Goal: Task Accomplishment & Management: Use online tool/utility

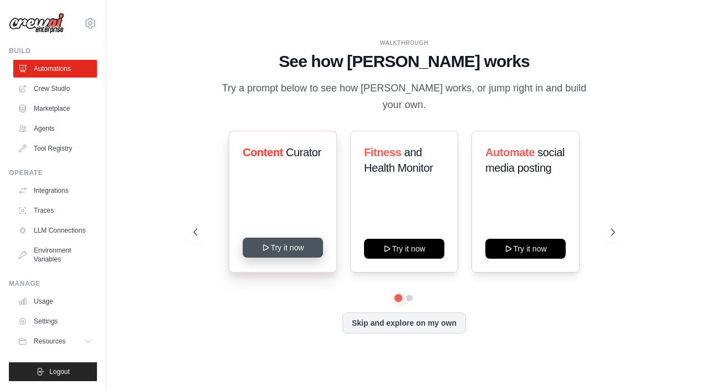
click at [289, 244] on button "Try it now" at bounding box center [283, 248] width 80 height 20
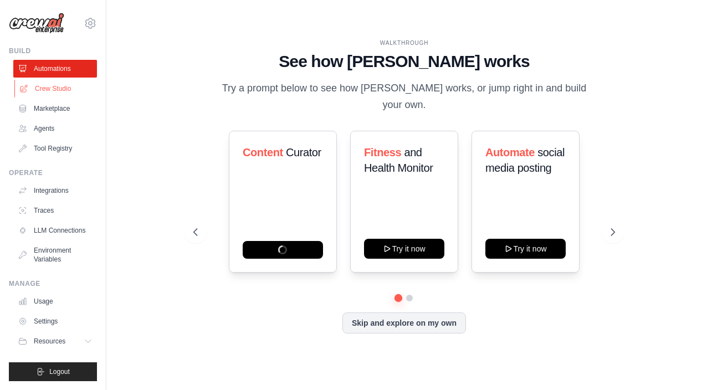
click at [67, 88] on link "Crew Studio" at bounding box center [56, 89] width 84 height 18
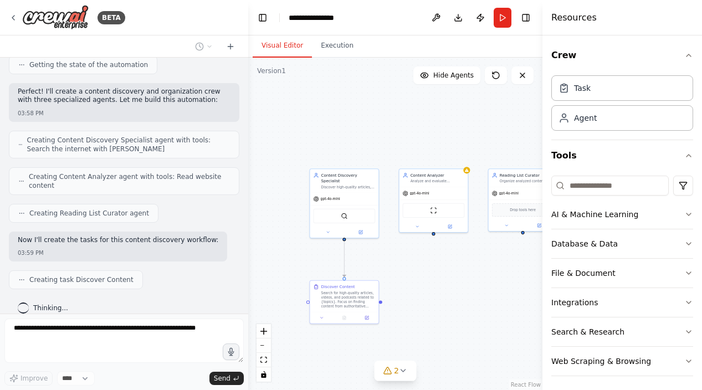
scroll to position [387, 0]
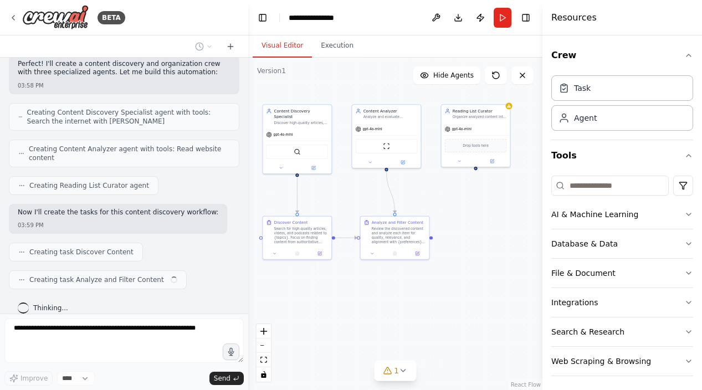
drag, startPoint x: 459, startPoint y: 278, endPoint x: 400, endPoint y: 206, distance: 92.5
click at [400, 206] on div ".deletable-edge-delete-btn { width: 20px; height: 20px; border: 0px solid #ffff…" at bounding box center [395, 224] width 294 height 333
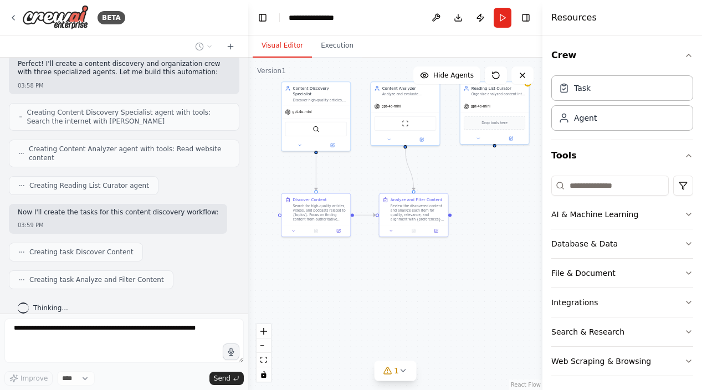
drag, startPoint x: 463, startPoint y: 238, endPoint x: 496, endPoint y: 232, distance: 32.6
click at [496, 232] on div ".deletable-edge-delete-btn { width: 20px; height: 20px; border: 0px solid #ffff…" at bounding box center [395, 224] width 294 height 333
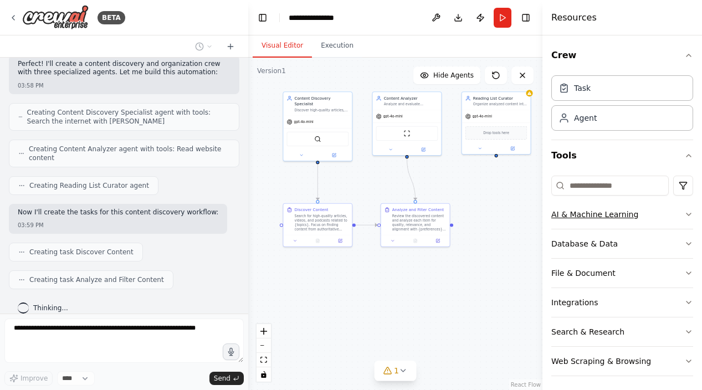
click at [612, 216] on div "AI & Machine Learning" at bounding box center [595, 214] width 87 height 11
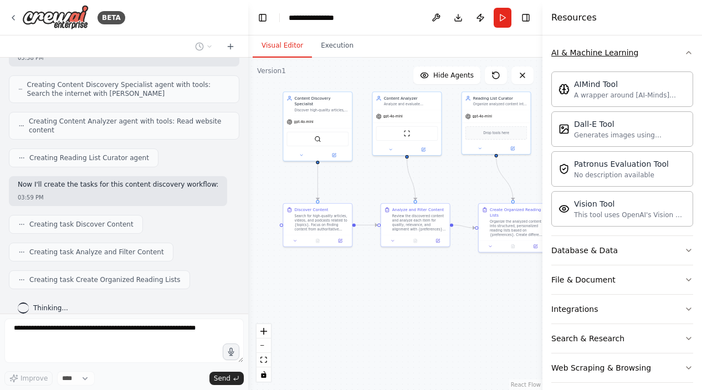
scroll to position [172, 0]
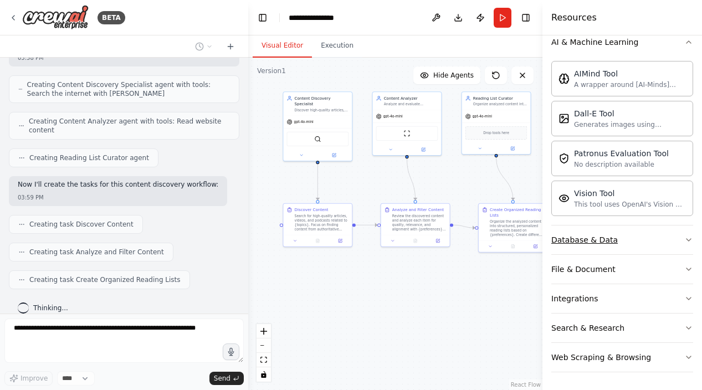
click at [616, 236] on button "Database & Data" at bounding box center [623, 240] width 142 height 29
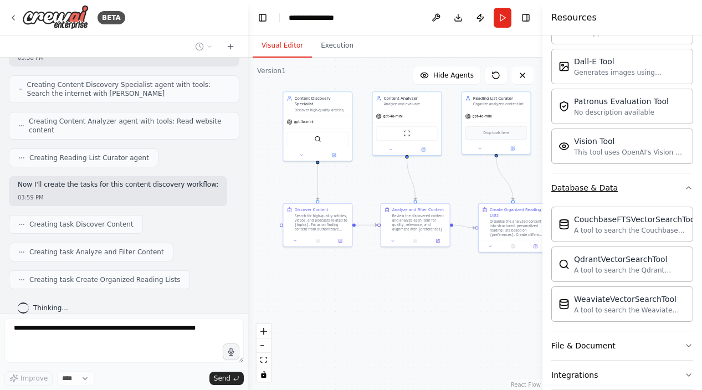
scroll to position [481, 0]
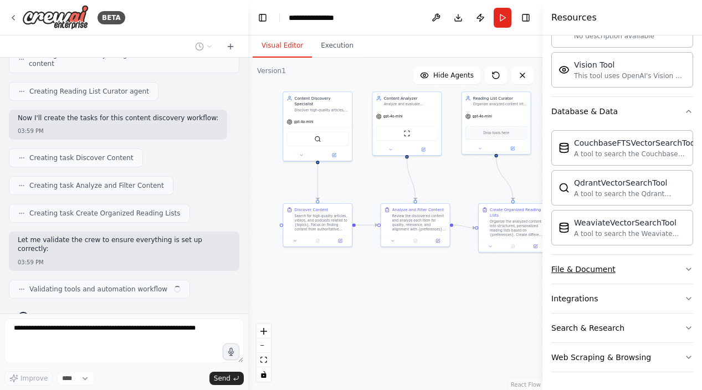
click at [627, 270] on button "File & Document" at bounding box center [623, 269] width 142 height 29
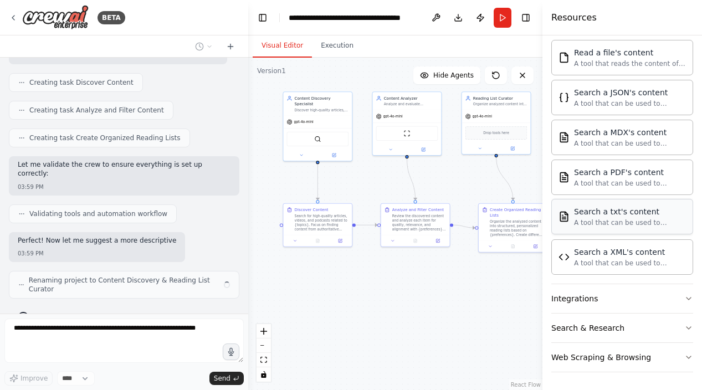
scroll to position [565, 0]
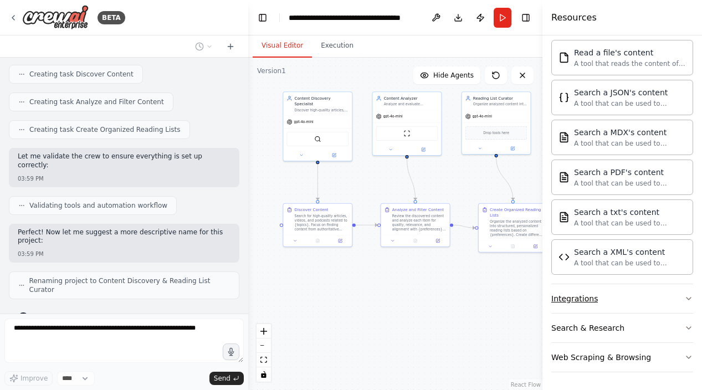
click at [636, 301] on button "Integrations" at bounding box center [623, 298] width 142 height 29
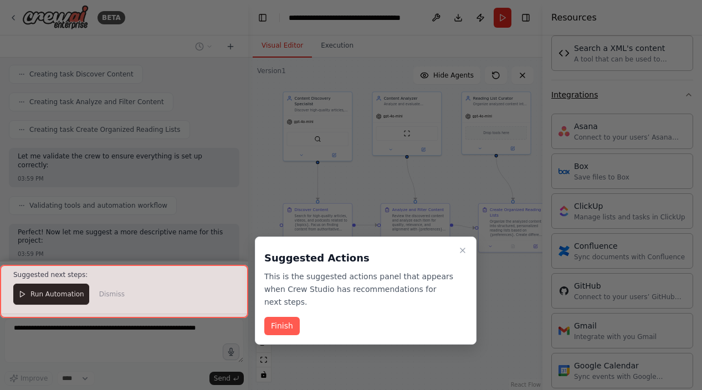
scroll to position [834, 0]
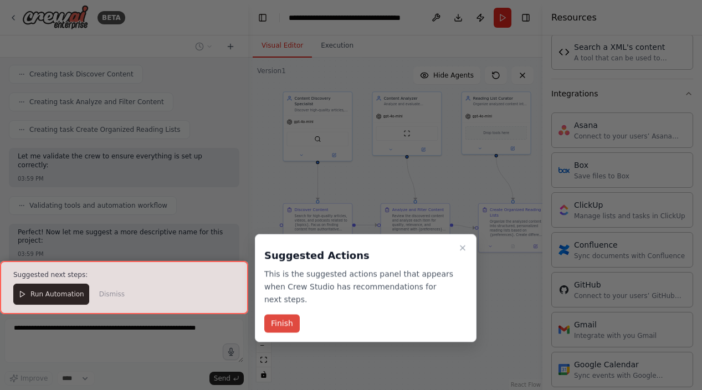
click at [278, 326] on button "Finish" at bounding box center [281, 324] width 35 height 18
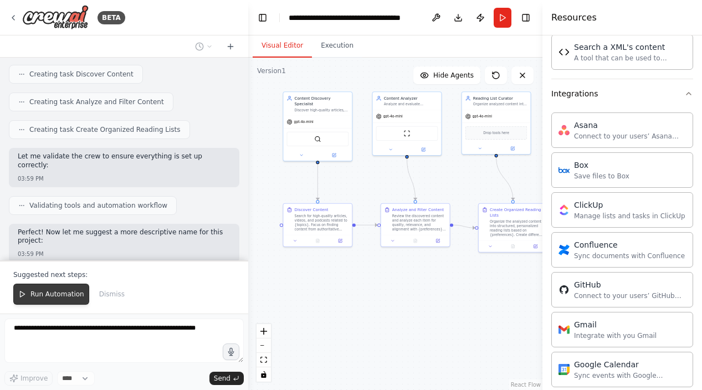
click at [54, 295] on span "Run Automation" at bounding box center [57, 294] width 54 height 9
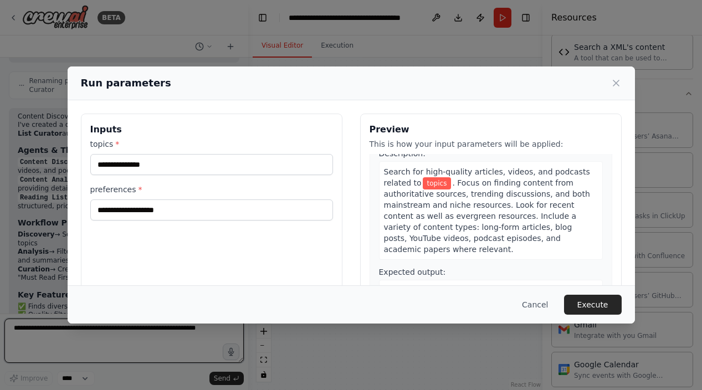
scroll to position [42, 0]
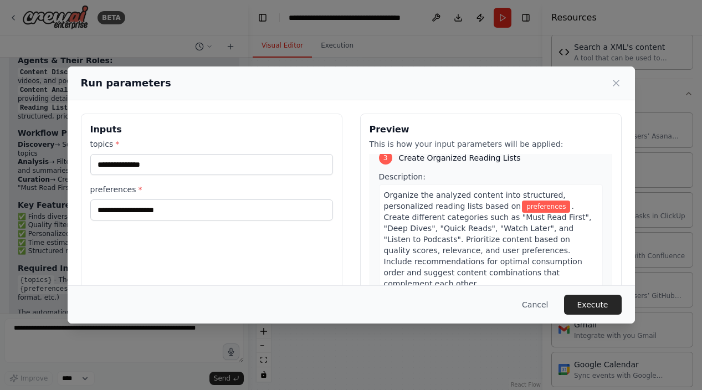
click at [615, 81] on icon at bounding box center [616, 83] width 11 height 11
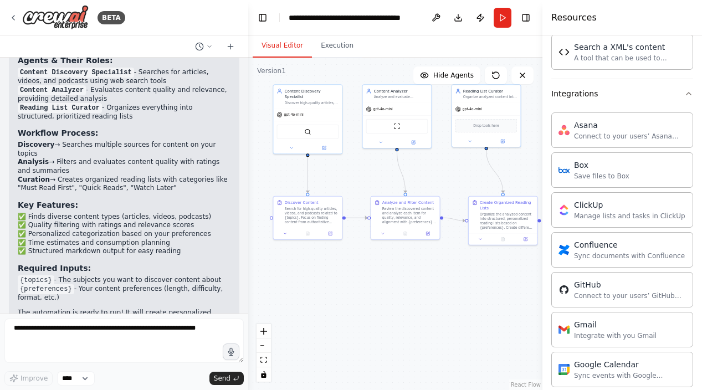
drag, startPoint x: 390, startPoint y: 261, endPoint x: 376, endPoint y: 262, distance: 13.3
click at [379, 262] on div ".deletable-edge-delete-btn { width: 20px; height: 20px; border: 0px solid #ffff…" at bounding box center [395, 224] width 294 height 333
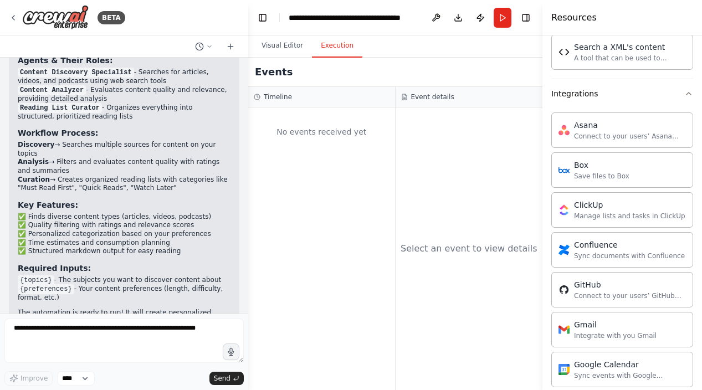
click at [340, 51] on button "Execution" at bounding box center [337, 45] width 50 height 23
click at [273, 49] on button "Visual Editor" at bounding box center [282, 45] width 59 height 23
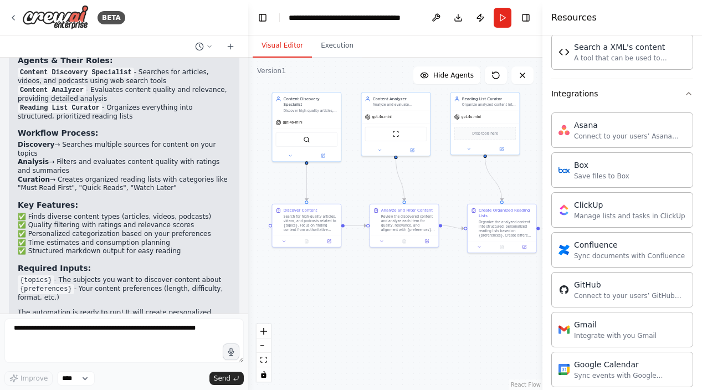
drag, startPoint x: 451, startPoint y: 281, endPoint x: 443, endPoint y: 270, distance: 13.1
click at [443, 271] on div ".deletable-edge-delete-btn { width: 20px; height: 20px; border: 0px solid #ffff…" at bounding box center [395, 224] width 294 height 333
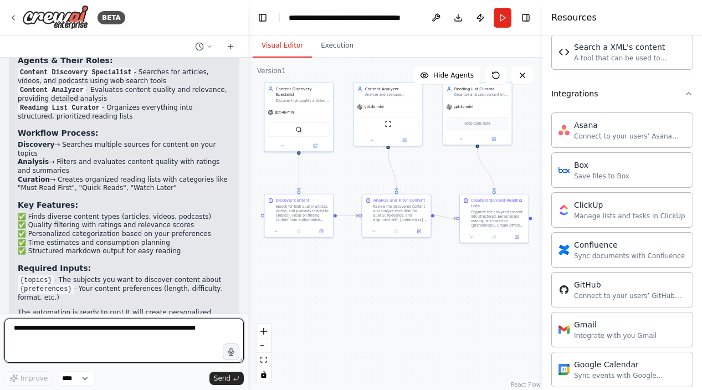
click at [114, 335] on textarea at bounding box center [123, 341] width 239 height 44
type textarea "**********"
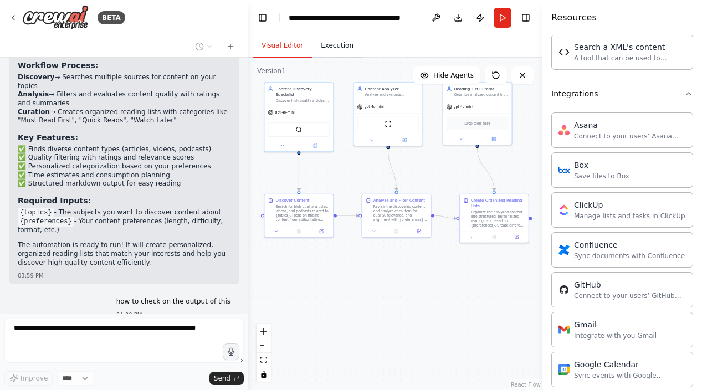
click at [330, 46] on button "Execution" at bounding box center [337, 45] width 50 height 23
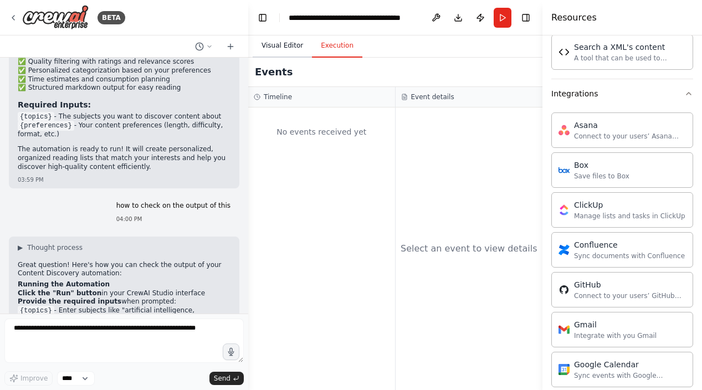
click at [285, 52] on button "Visual Editor" at bounding box center [282, 45] width 59 height 23
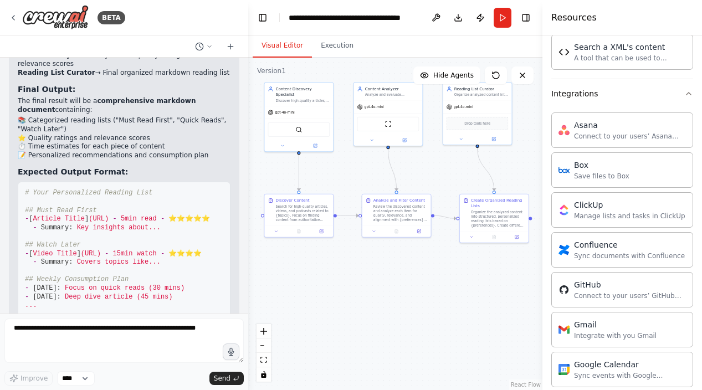
scroll to position [1386, 0]
click at [122, 313] on div "Set up a crew that finds and organizes interesting articles, videos, and podcas…" at bounding box center [124, 186] width 248 height 256
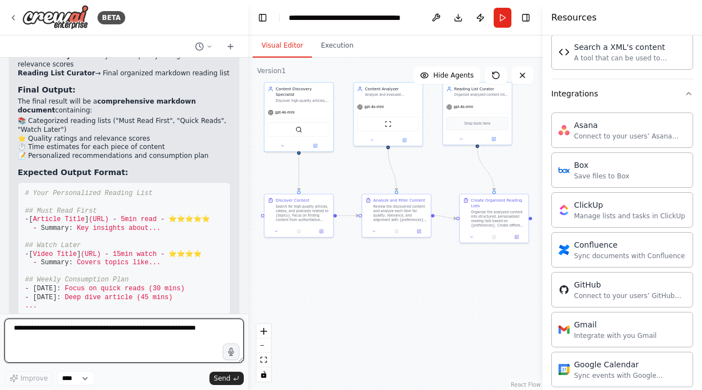
click at [122, 331] on textarea at bounding box center [123, 341] width 239 height 44
type textarea "**********"
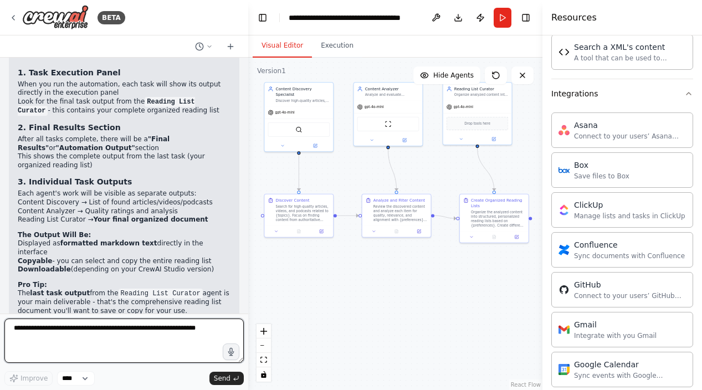
scroll to position [1794, 0]
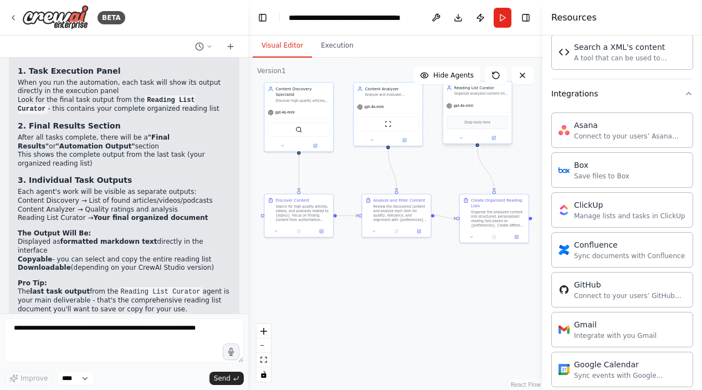
click at [481, 126] on div "Drop tools here" at bounding box center [478, 122] width 62 height 13
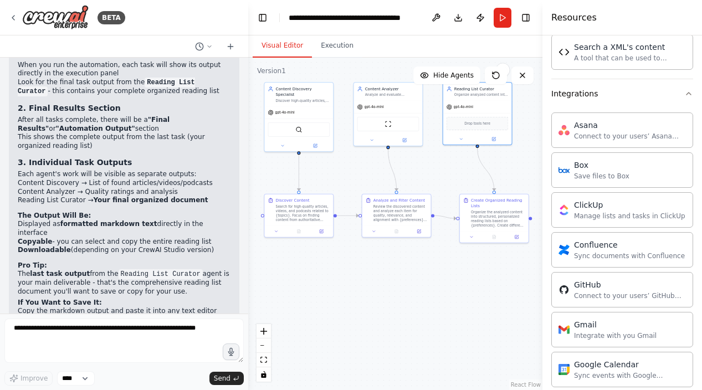
scroll to position [1811, 0]
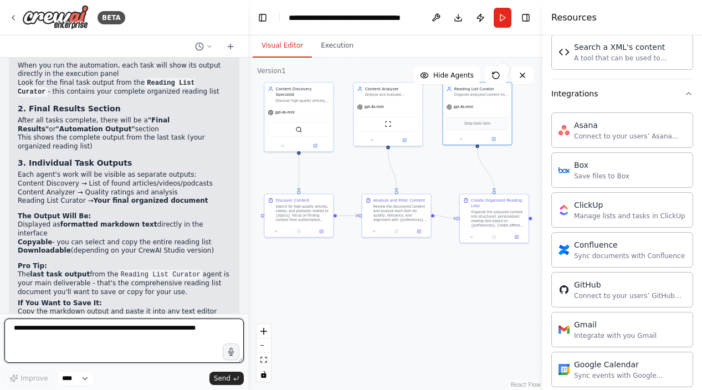
click at [125, 324] on textarea at bounding box center [123, 341] width 239 height 44
type textarea "**********"
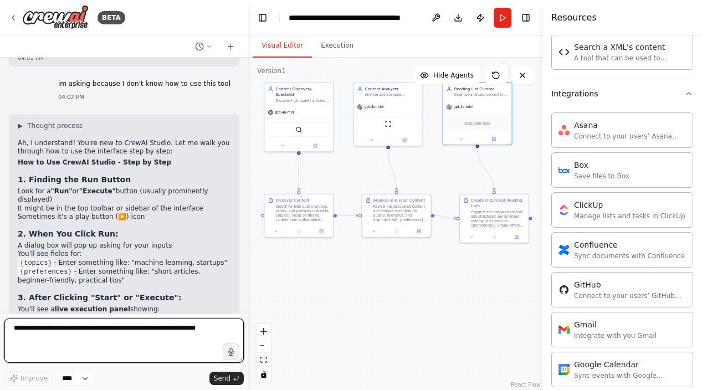
scroll to position [2134, 0]
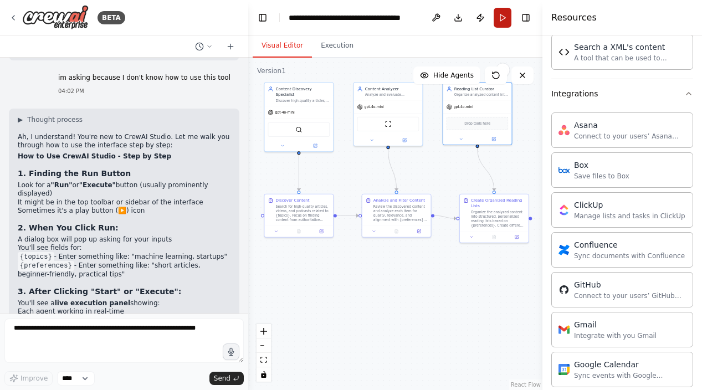
click at [501, 17] on button "Run" at bounding box center [503, 18] width 18 height 20
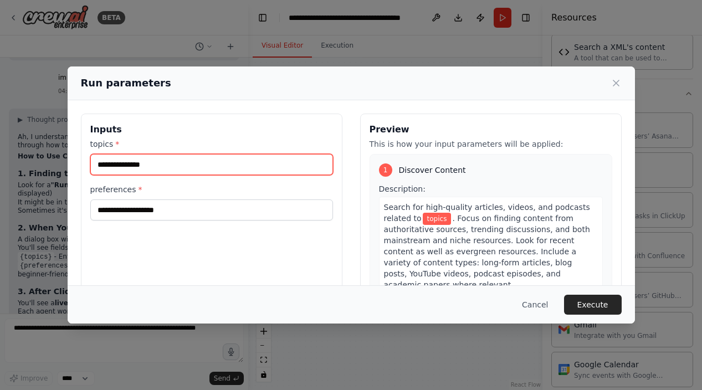
click at [160, 154] on input "topics *" at bounding box center [211, 164] width 243 height 21
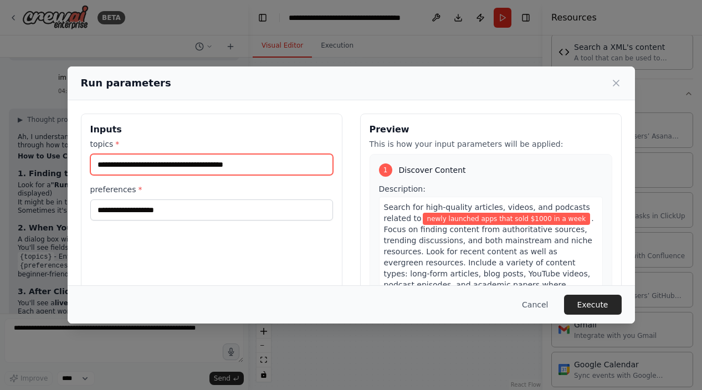
type input "**********"
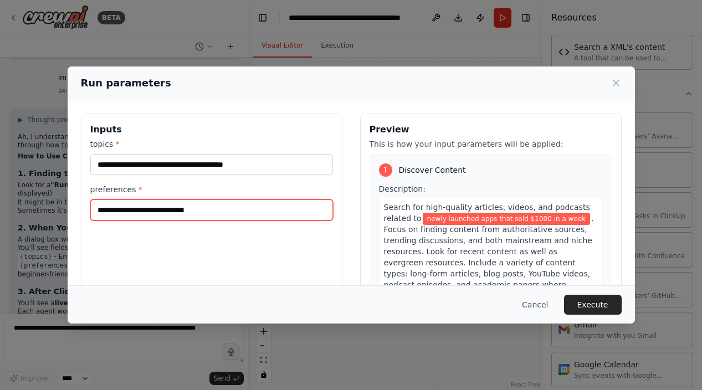
type input "**********"
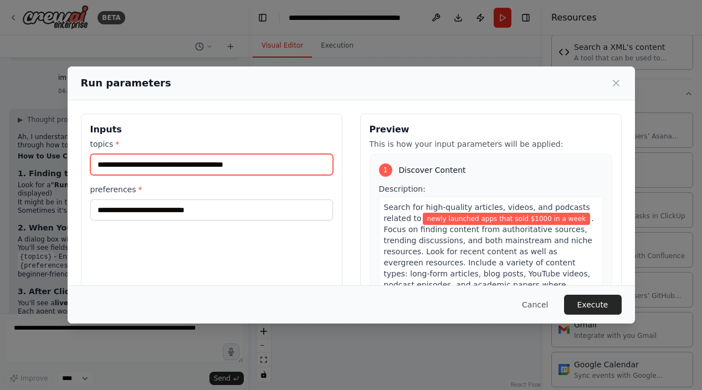
click at [170, 166] on input "**********" at bounding box center [211, 164] width 243 height 21
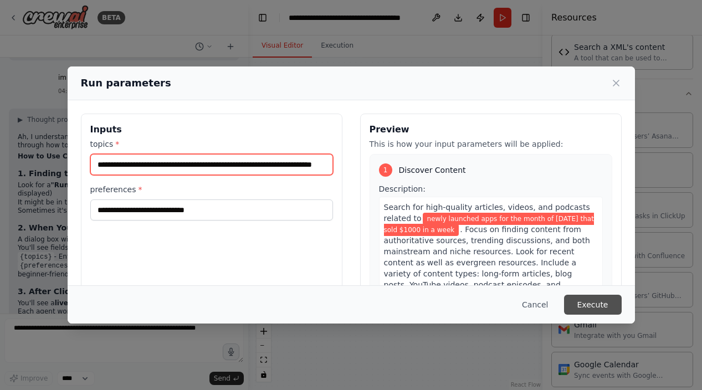
type input "**********"
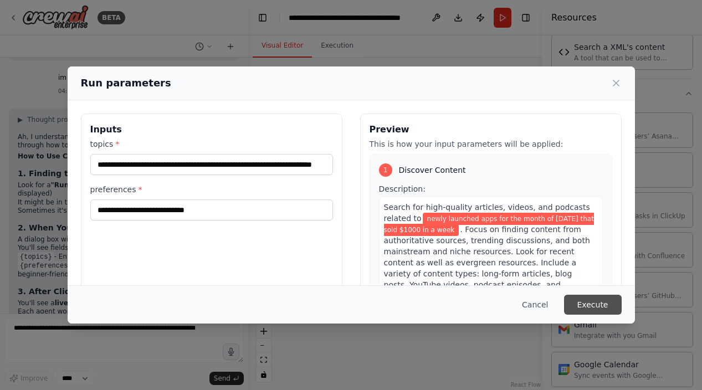
click at [598, 305] on button "Execute" at bounding box center [593, 305] width 58 height 20
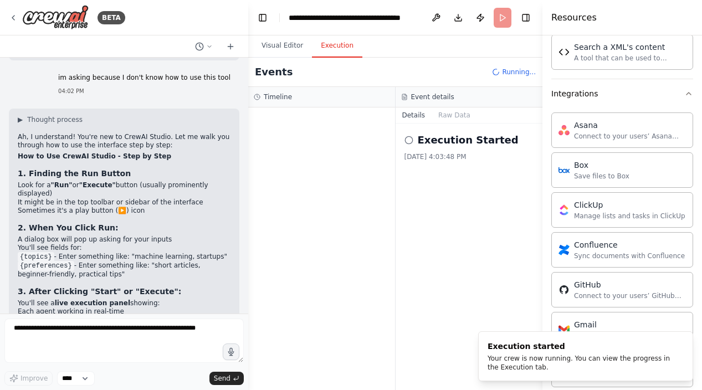
click at [346, 45] on button "Execution" at bounding box center [337, 45] width 50 height 23
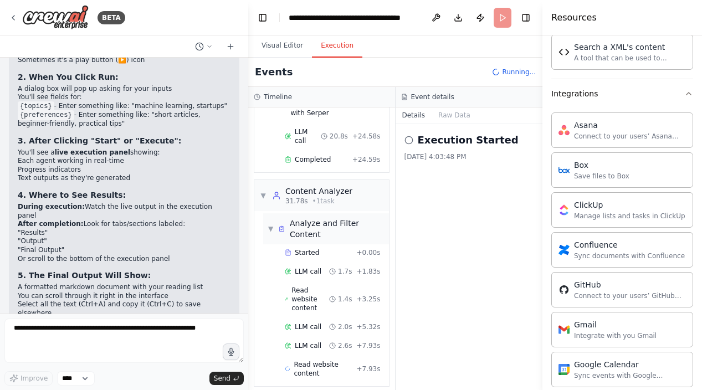
scroll to position [0, 0]
click at [447, 116] on button "Raw Data" at bounding box center [454, 116] width 45 height 16
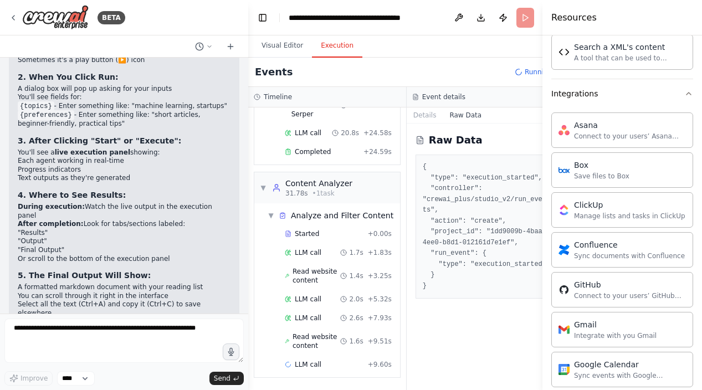
scroll to position [146, 0]
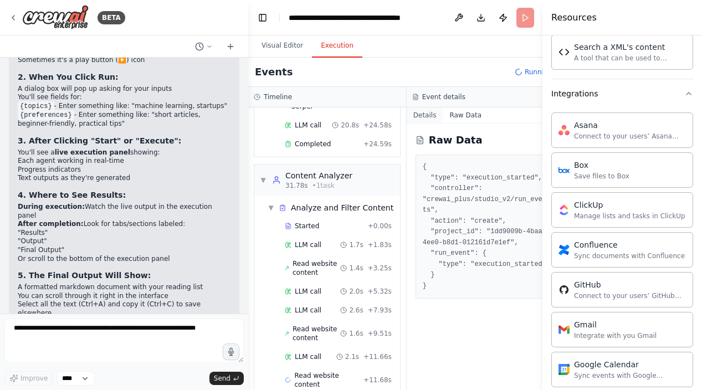
click at [425, 113] on button "Details" at bounding box center [425, 116] width 37 height 16
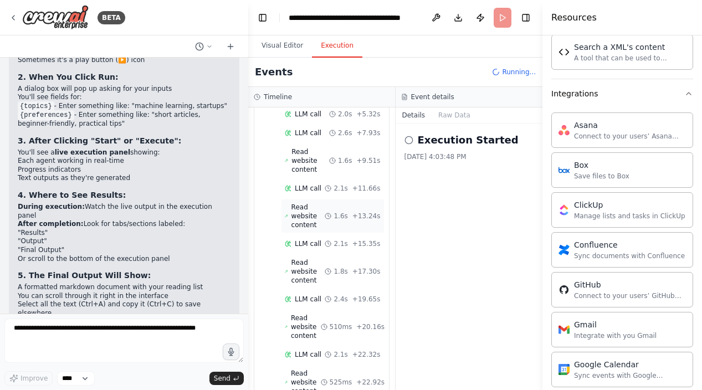
scroll to position [380, 0]
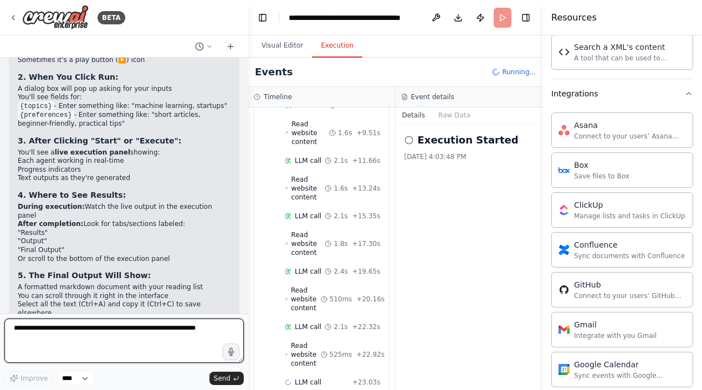
click at [101, 336] on textarea at bounding box center [123, 341] width 239 height 44
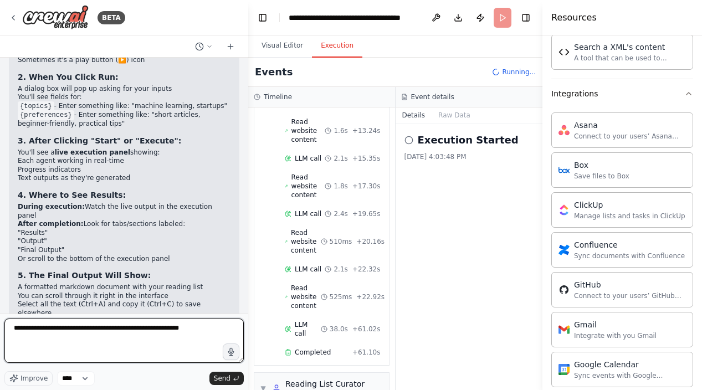
scroll to position [522, 0]
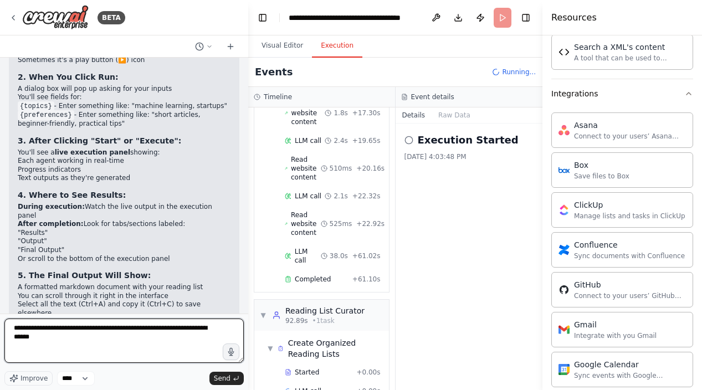
type textarea "**********"
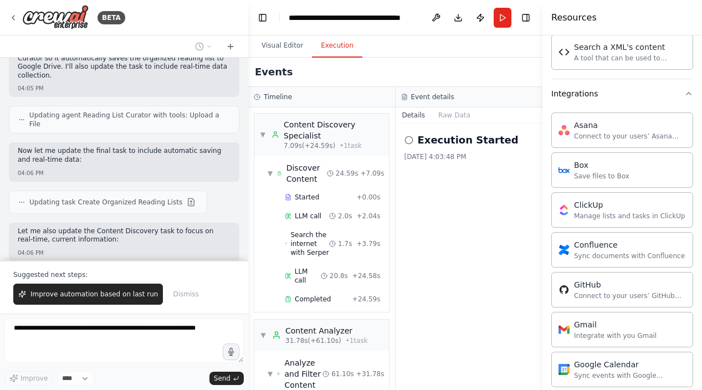
scroll to position [0, 0]
click at [452, 118] on button "Raw Data" at bounding box center [454, 116] width 45 height 16
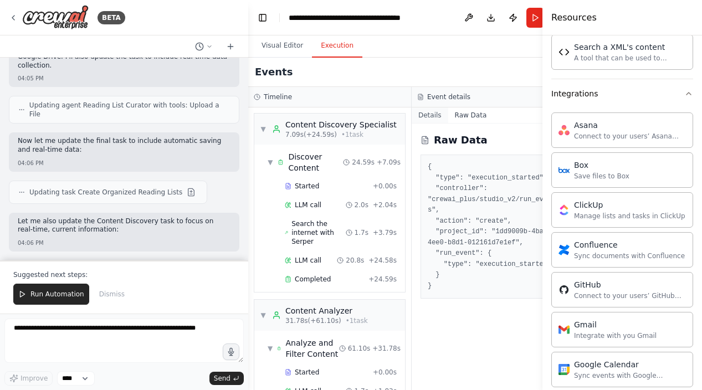
click at [426, 115] on button "Details" at bounding box center [430, 116] width 37 height 16
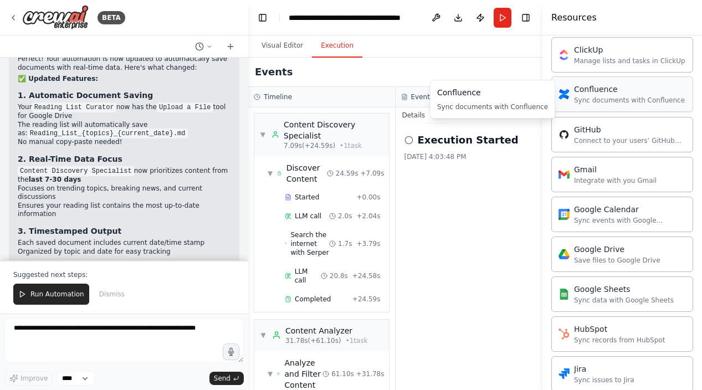
scroll to position [1025, 0]
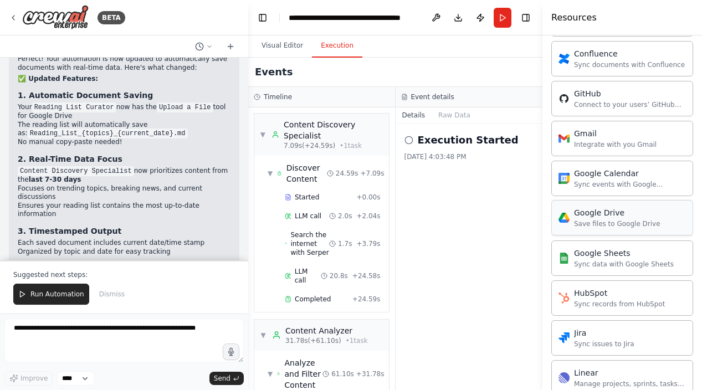
click at [596, 226] on div "Save files to Google Drive" at bounding box center [617, 224] width 86 height 9
click at [605, 221] on div "Save files to Google Drive" at bounding box center [617, 224] width 86 height 9
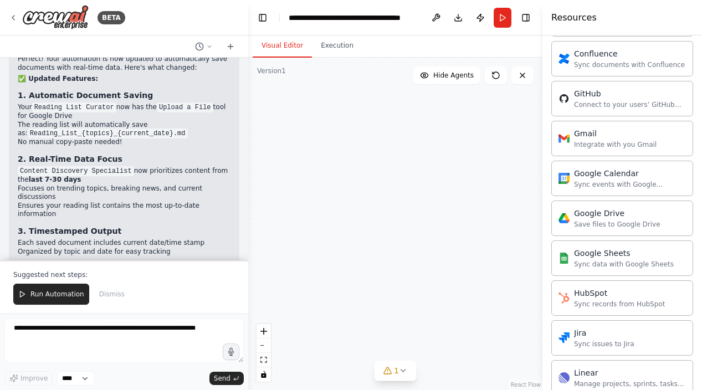
click at [282, 48] on button "Visual Editor" at bounding box center [282, 45] width 59 height 23
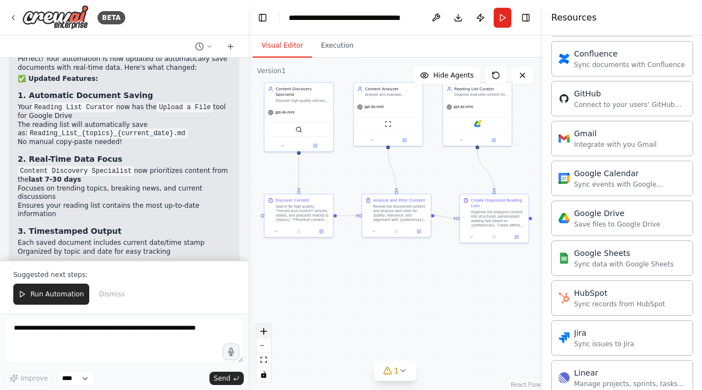
click at [263, 328] on icon "zoom in" at bounding box center [264, 331] width 7 height 7
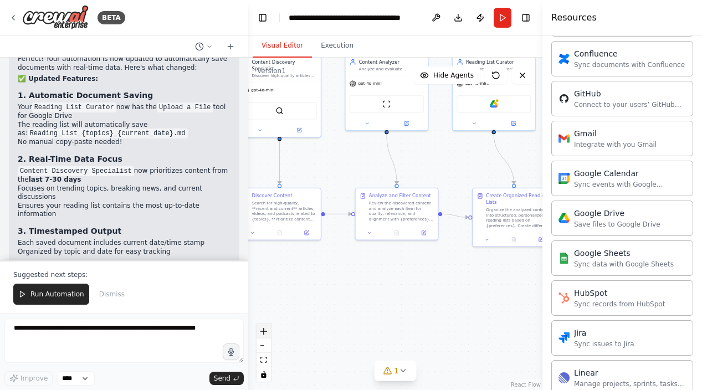
click at [263, 328] on icon "zoom in" at bounding box center [264, 331] width 7 height 7
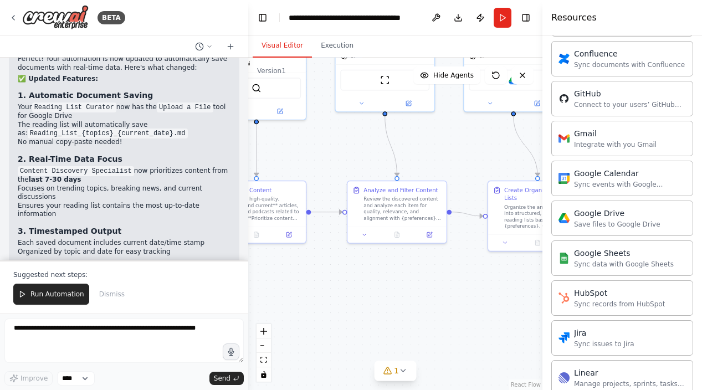
drag, startPoint x: 461, startPoint y: 312, endPoint x: 331, endPoint y: 293, distance: 131.6
click at [332, 293] on div ".deletable-edge-delete-btn { width: 20px; height: 20px; border: 0px solid #ffff…" at bounding box center [395, 224] width 294 height 333
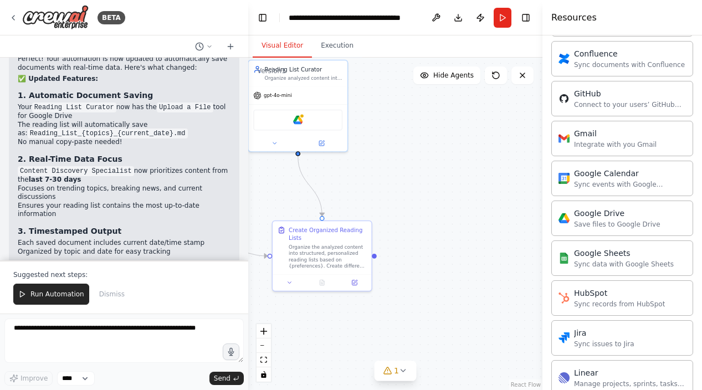
drag, startPoint x: 432, startPoint y: 275, endPoint x: 344, endPoint y: 334, distance: 106.2
click at [344, 334] on div ".deletable-edge-delete-btn { width: 20px; height: 20px; border: 0px solid #ffff…" at bounding box center [395, 224] width 294 height 333
click at [312, 120] on div "Google Drive" at bounding box center [296, 119] width 89 height 21
click at [292, 116] on img at bounding box center [296, 118] width 9 height 9
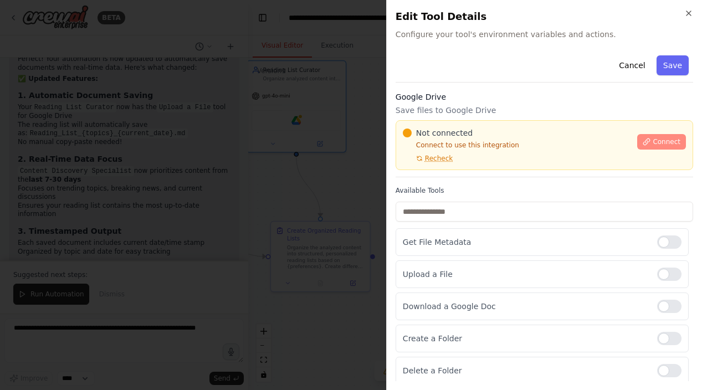
click at [668, 140] on span "Connect" at bounding box center [667, 141] width 28 height 9
click at [477, 109] on p "Save files to Google Drive" at bounding box center [545, 110] width 298 height 11
click at [472, 100] on h3 "Google Drive" at bounding box center [545, 96] width 298 height 11
click at [452, 105] on p "Save files to Google Drive" at bounding box center [545, 110] width 298 height 11
click at [278, 156] on div at bounding box center [351, 195] width 702 height 390
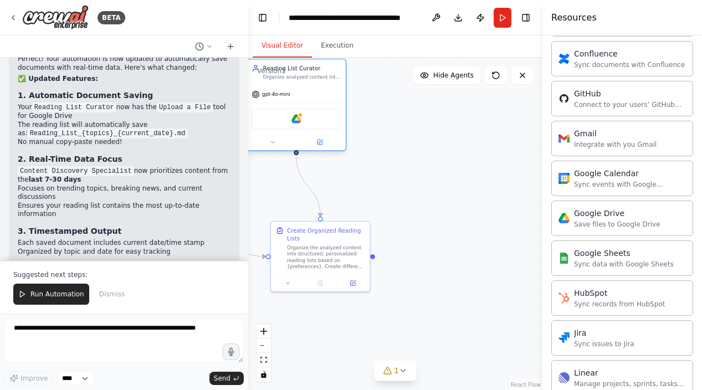
click at [321, 121] on div "Google Drive" at bounding box center [296, 119] width 89 height 21
click at [264, 125] on div "Google Drive" at bounding box center [296, 119] width 89 height 21
click at [282, 118] on div "Google Drive" at bounding box center [296, 119] width 89 height 21
click at [297, 115] on img at bounding box center [296, 118] width 9 height 9
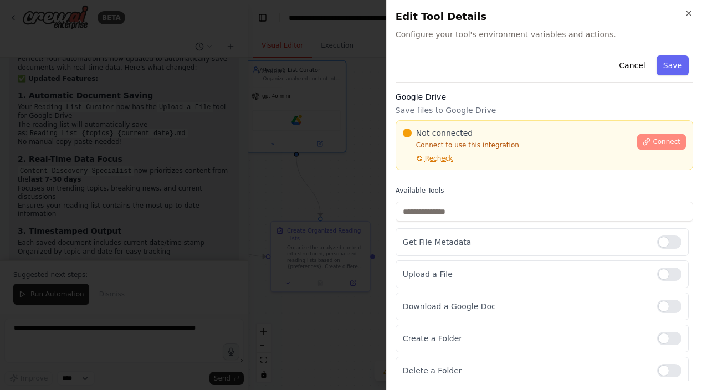
click at [666, 144] on span "Connect" at bounding box center [667, 141] width 28 height 9
click at [473, 98] on h3 "Google Drive" at bounding box center [545, 96] width 298 height 11
click at [473, 110] on p "Save files to Google Drive" at bounding box center [545, 110] width 298 height 11
click at [450, 100] on h3 "Google Drive" at bounding box center [545, 96] width 298 height 11
click at [252, 160] on div at bounding box center [351, 195] width 702 height 390
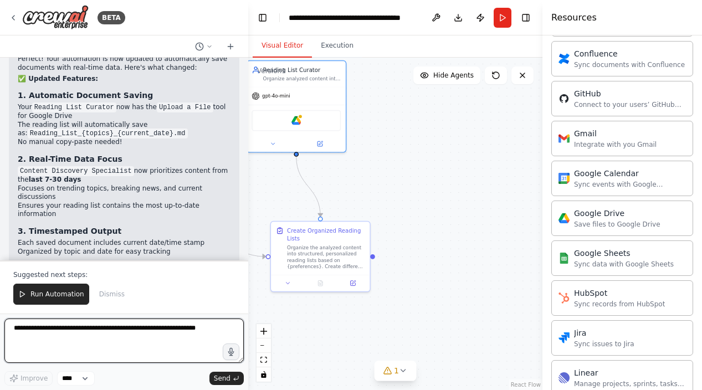
click at [29, 342] on textarea at bounding box center [123, 341] width 239 height 44
type textarea "**********"
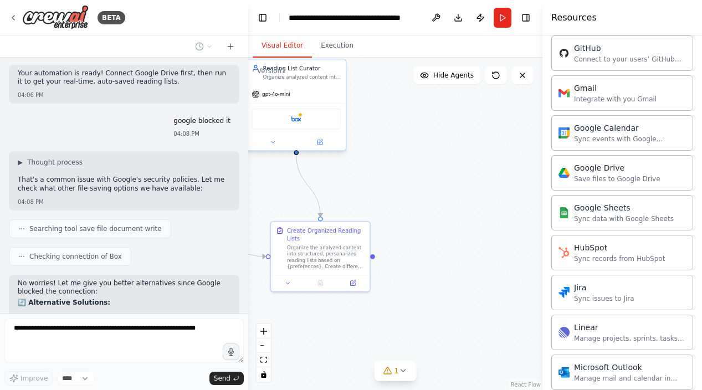
scroll to position [3637, 0]
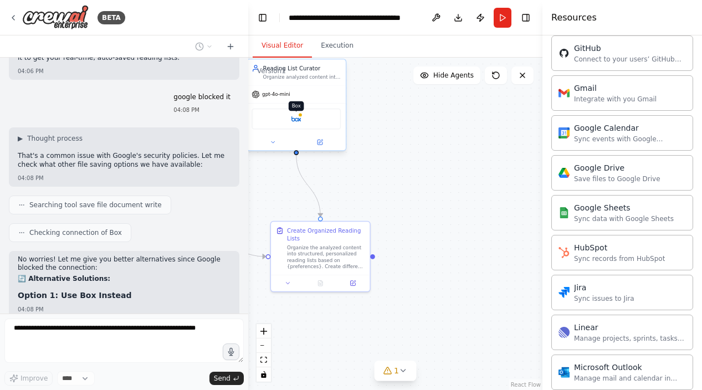
click at [295, 118] on img at bounding box center [296, 118] width 9 height 9
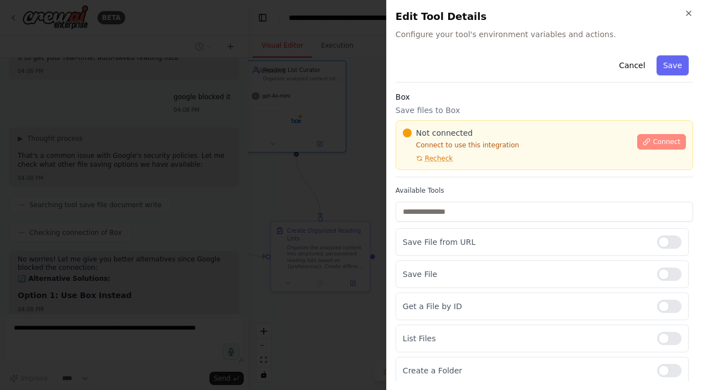
click at [665, 146] on span "Connect" at bounding box center [667, 141] width 28 height 9
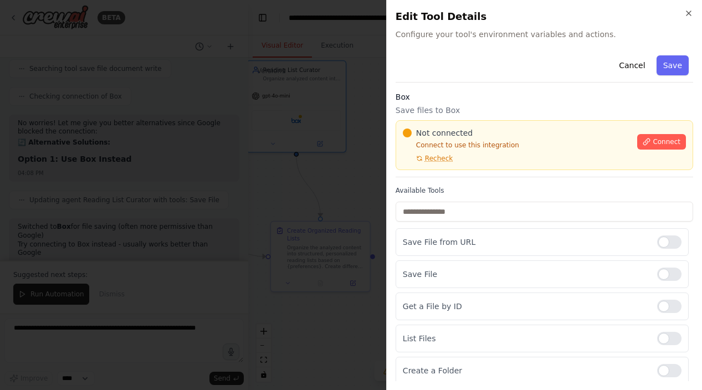
scroll to position [3812, 0]
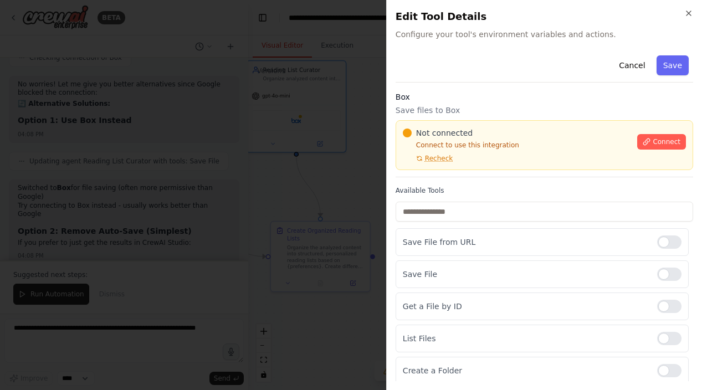
click at [484, 114] on p "Save files to Box" at bounding box center [545, 110] width 298 height 11
click at [484, 106] on p "Save files to Box" at bounding box center [545, 110] width 298 height 11
click at [532, 81] on div "Cancel Save" at bounding box center [545, 67] width 298 height 32
click at [542, 80] on div "Cancel Save" at bounding box center [545, 67] width 298 height 32
click at [553, 52] on div "Cancel Save" at bounding box center [545, 67] width 298 height 32
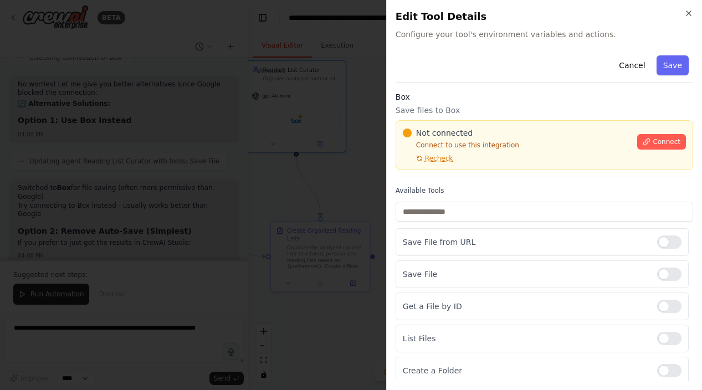
click at [548, 84] on div "Cancel Save Box Save files to Box Not connected Connect to use this integration…" at bounding box center [545, 282] width 298 height 462
click at [471, 109] on p "Save files to Box" at bounding box center [545, 110] width 298 height 11
click at [492, 100] on h3 "Box" at bounding box center [545, 96] width 298 height 11
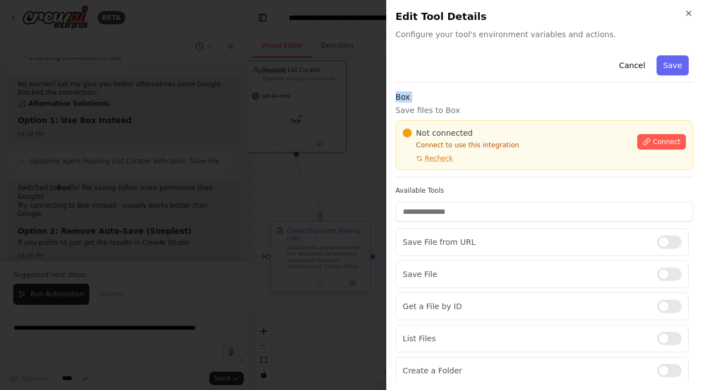
click at [492, 100] on h3 "Box" at bounding box center [545, 96] width 298 height 11
click at [549, 78] on div "Cancel Save" at bounding box center [545, 67] width 298 height 32
click at [549, 77] on div "Cancel Save" at bounding box center [545, 67] width 298 height 32
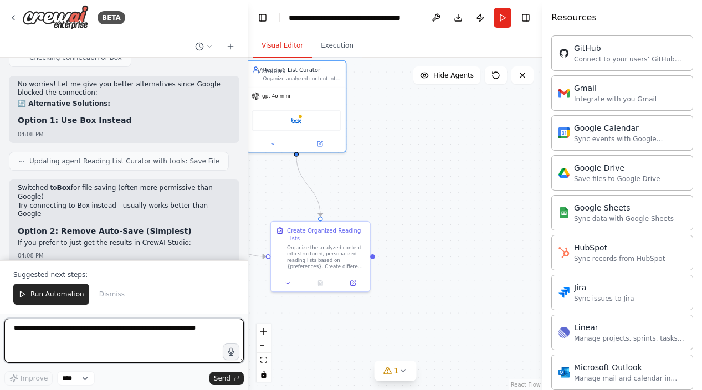
click at [76, 325] on textarea at bounding box center [123, 341] width 239 height 44
type textarea "**********"
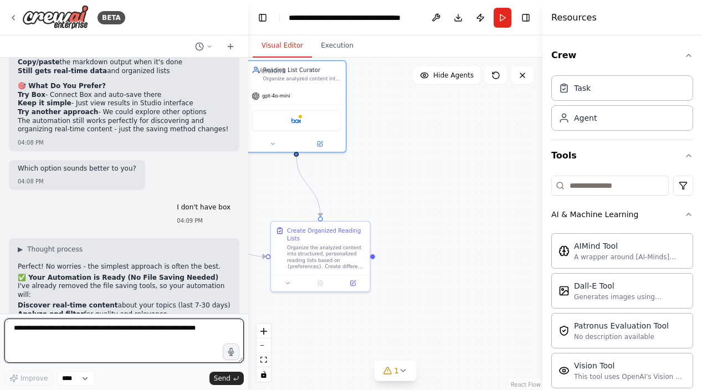
scroll to position [4068, 0]
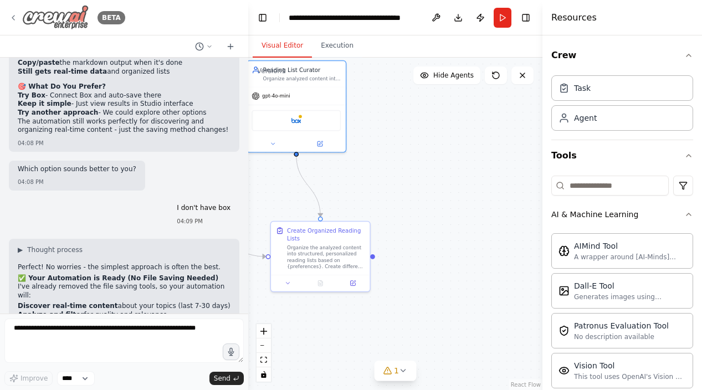
click at [18, 17] on icon at bounding box center [13, 17] width 9 height 9
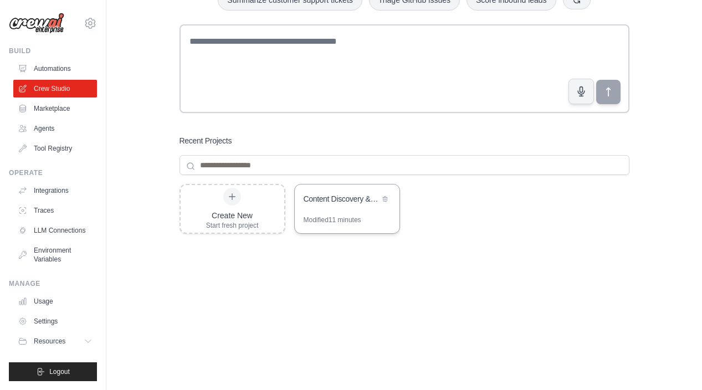
scroll to position [119, 0]
click at [333, 212] on div "Content Discovery & Reading List Curator" at bounding box center [347, 200] width 105 height 31
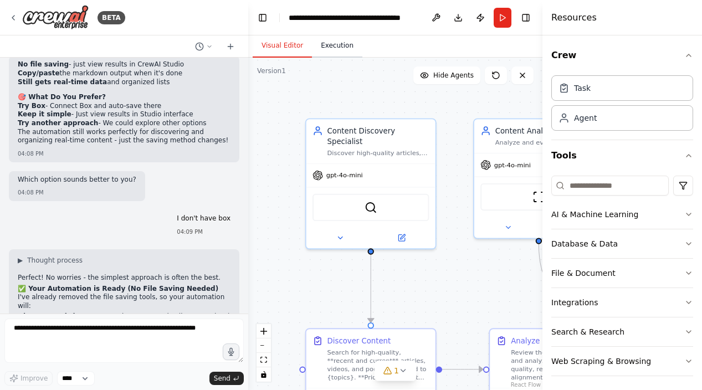
scroll to position [4068, 0]
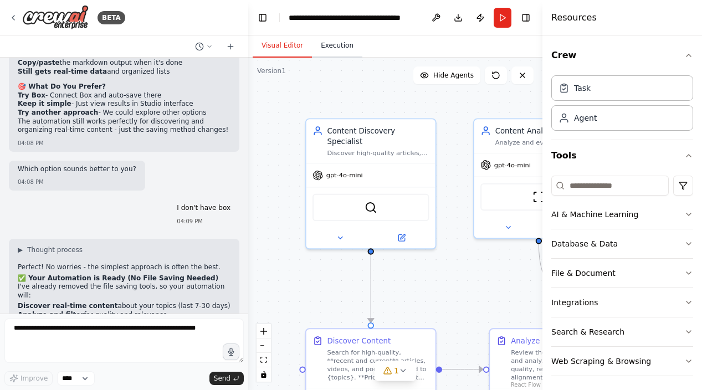
click at [329, 50] on button "Execution" at bounding box center [337, 45] width 50 height 23
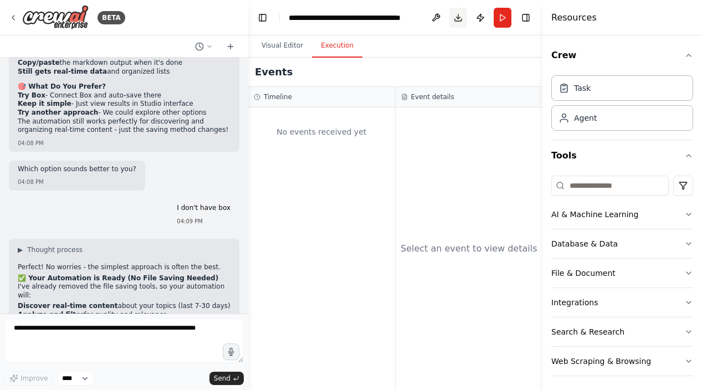
click at [460, 19] on button "Download" at bounding box center [459, 18] width 18 height 20
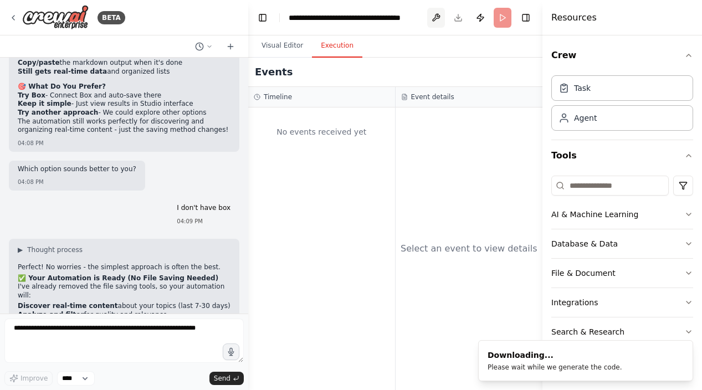
click at [435, 19] on button at bounding box center [436, 18] width 18 height 20
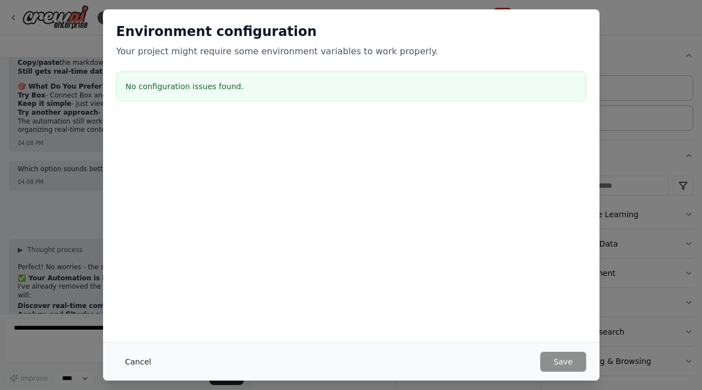
click at [139, 367] on button "Cancel" at bounding box center [138, 362] width 44 height 20
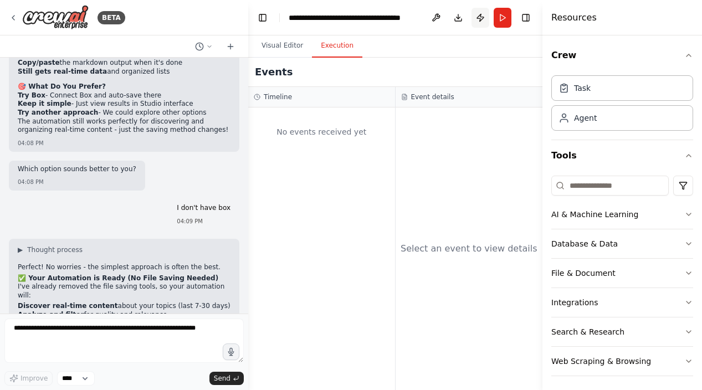
click at [478, 19] on button "Publish" at bounding box center [481, 18] width 18 height 20
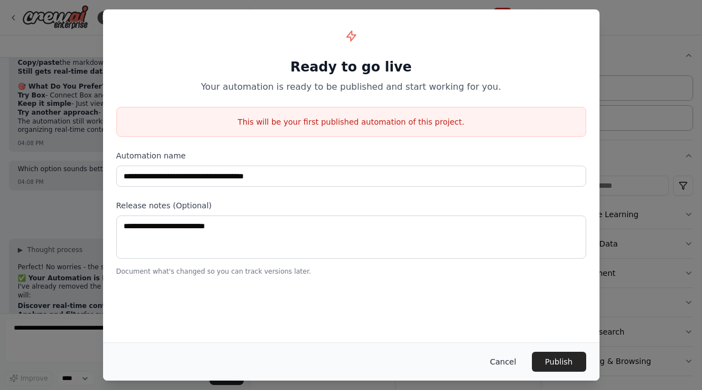
click at [498, 366] on button "Cancel" at bounding box center [503, 362] width 44 height 20
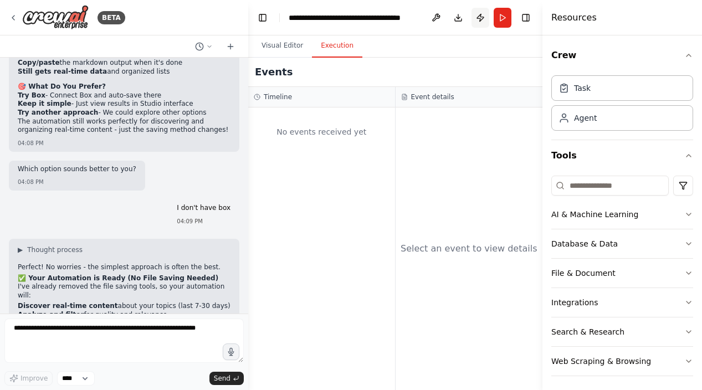
click at [483, 16] on button "Publish" at bounding box center [481, 18] width 18 height 20
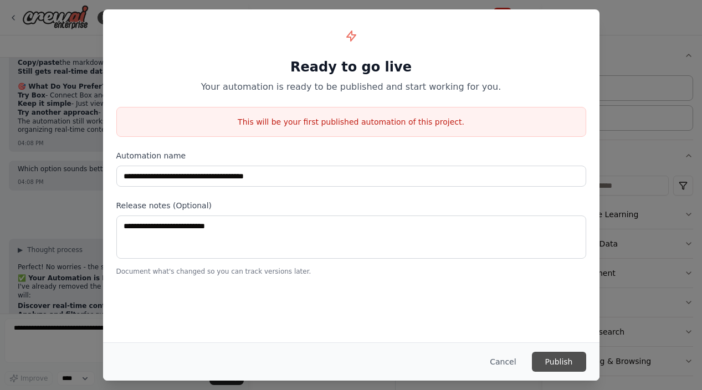
click at [567, 363] on button "Publish" at bounding box center [559, 362] width 54 height 20
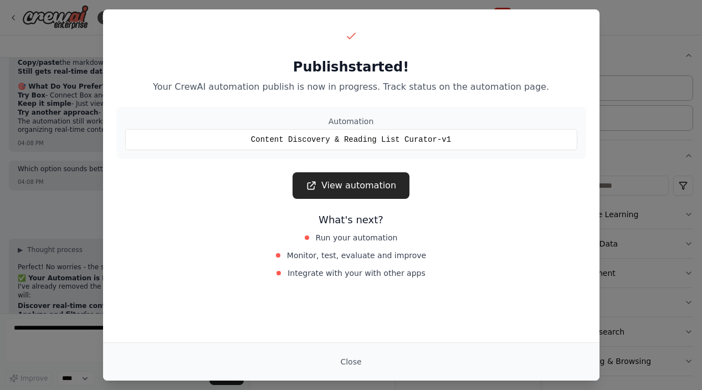
click at [361, 194] on link "View automation" at bounding box center [351, 185] width 117 height 27
click at [365, 195] on link "View automation" at bounding box center [351, 185] width 117 height 27
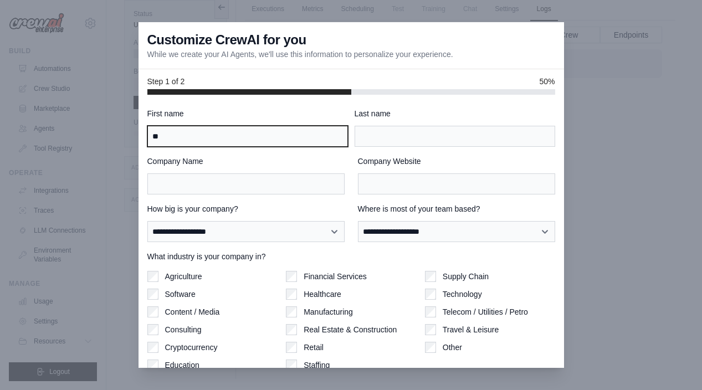
type input "*"
type input "***"
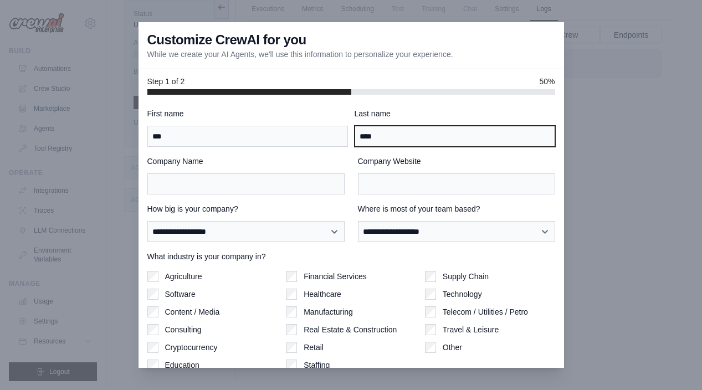
type input "****"
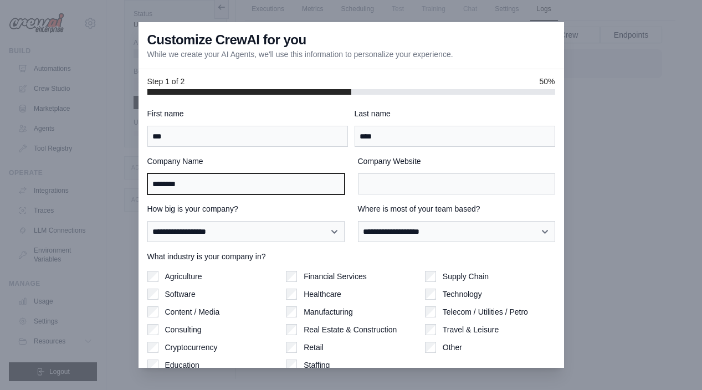
type input "********"
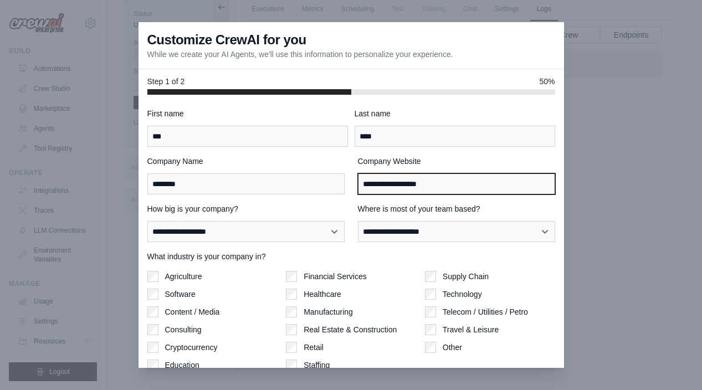
type input "**********"
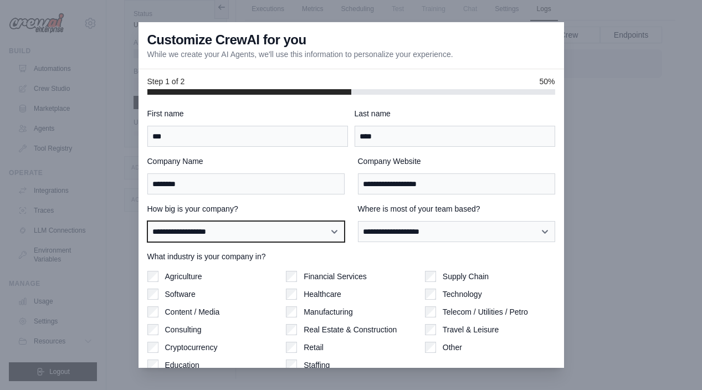
select select "**********"
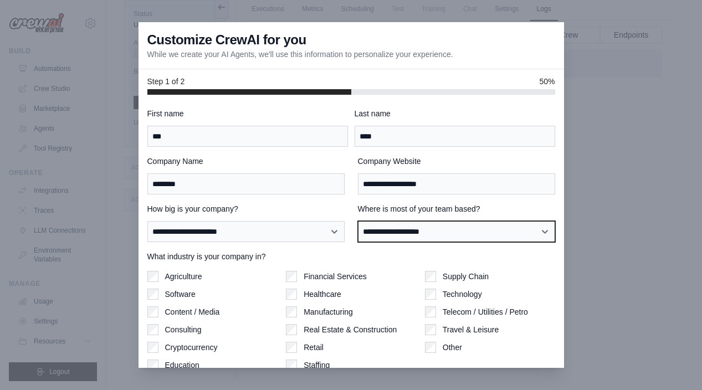
select select "**********"
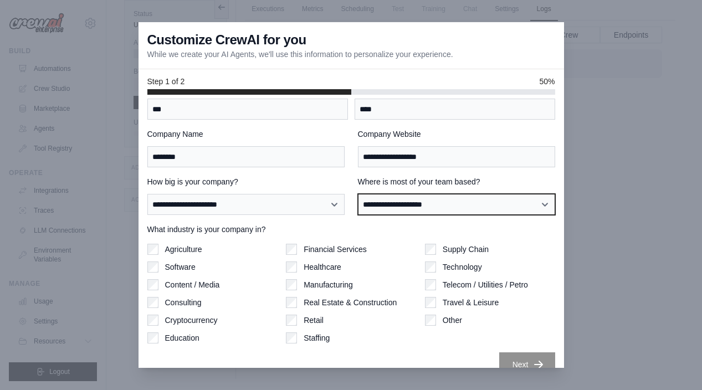
scroll to position [37, 0]
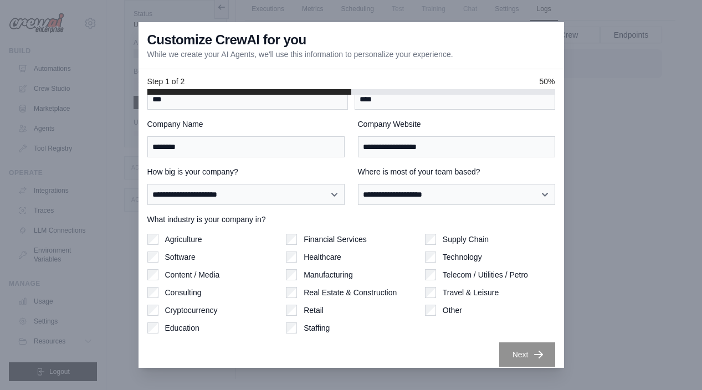
click at [172, 253] on label "Software" at bounding box center [180, 257] width 30 height 11
click at [174, 279] on label "Content / Media" at bounding box center [192, 274] width 55 height 11
click at [186, 328] on label "Education" at bounding box center [182, 328] width 34 height 11
click at [437, 254] on div "Technology" at bounding box center [490, 257] width 130 height 11
click at [185, 311] on label "Cryptocurrency" at bounding box center [191, 310] width 53 height 11
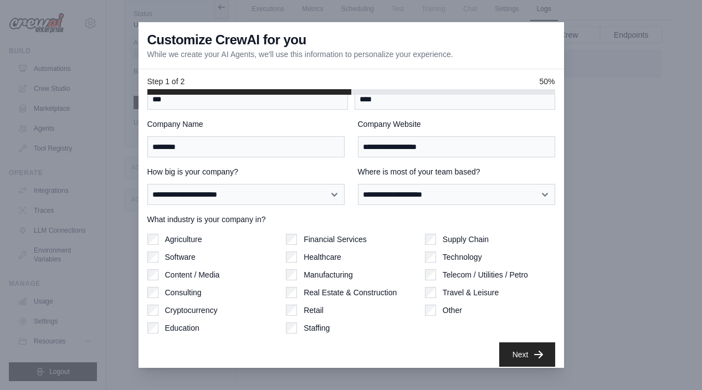
click at [183, 290] on label "Consulting" at bounding box center [183, 292] width 37 height 11
click at [309, 329] on label "Staffing" at bounding box center [317, 328] width 26 height 11
click at [517, 355] on button "Next" at bounding box center [527, 354] width 56 height 24
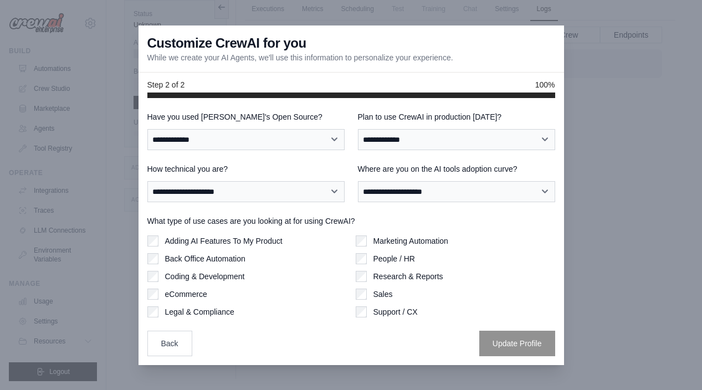
click at [409, 243] on label "Marketing Automation" at bounding box center [411, 241] width 75 height 11
click at [244, 240] on label "Adding AI Features To My Product" at bounding box center [224, 241] width 118 height 11
click at [243, 258] on label "Back Office Automation" at bounding box center [205, 258] width 80 height 11
click at [232, 272] on label "Coding & Development" at bounding box center [205, 276] width 80 height 11
click at [201, 289] on label "eCommerce" at bounding box center [186, 294] width 42 height 11
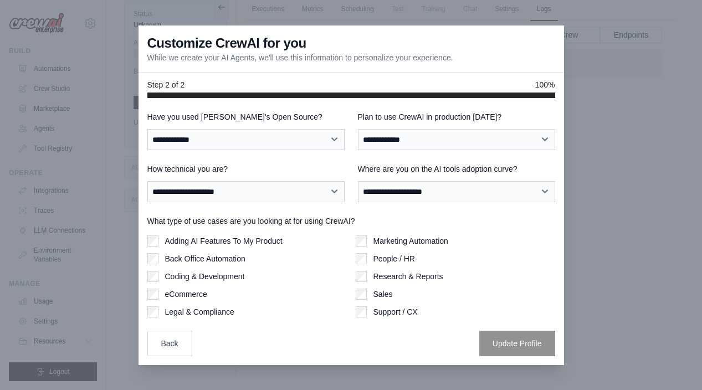
click at [208, 313] on label "Legal & Compliance" at bounding box center [199, 312] width 69 height 11
click at [382, 259] on label "People / HR" at bounding box center [395, 258] width 42 height 11
click at [382, 282] on label "Research & Reports" at bounding box center [409, 276] width 70 height 11
click at [382, 292] on label "Sales" at bounding box center [383, 294] width 19 height 11
click at [382, 305] on div "Marketing Automation People / HR Research & Reports Sales Support / CX" at bounding box center [456, 277] width 200 height 82
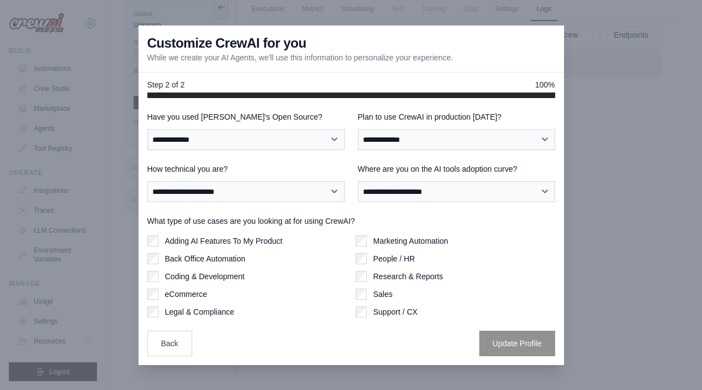
click at [385, 310] on label "Support / CX" at bounding box center [396, 312] width 44 height 11
select select "**"
select select "****"
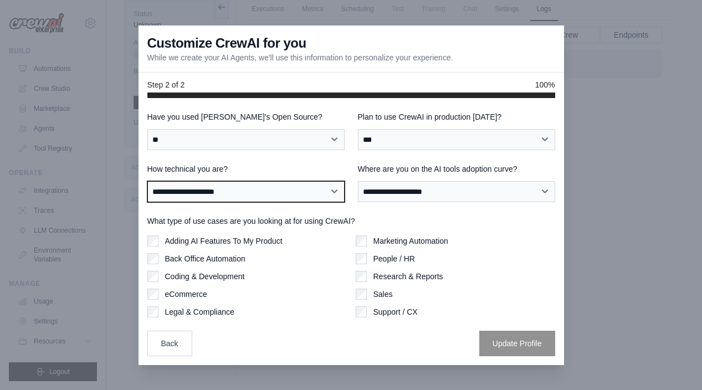
select select "**********"
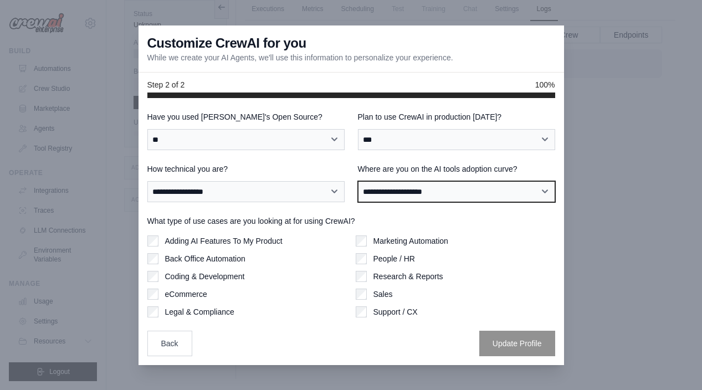
select select "**********"
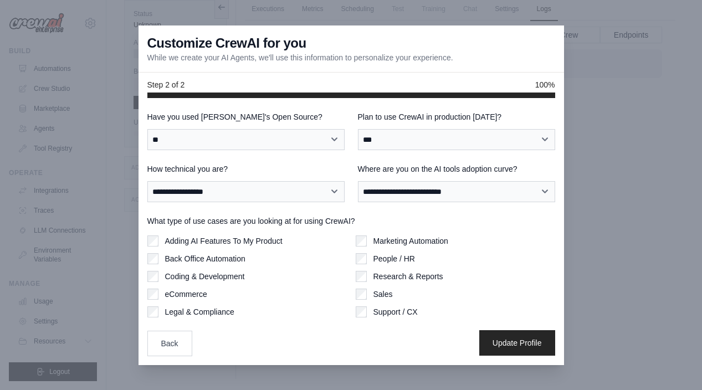
click at [516, 349] on button "Update Profile" at bounding box center [517, 342] width 76 height 25
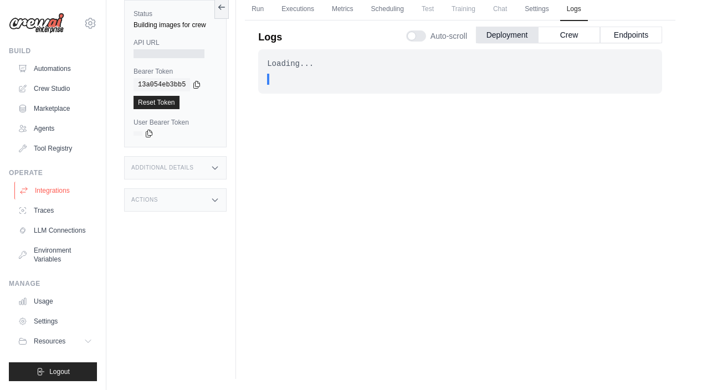
click at [63, 187] on link "Integrations" at bounding box center [56, 191] width 84 height 18
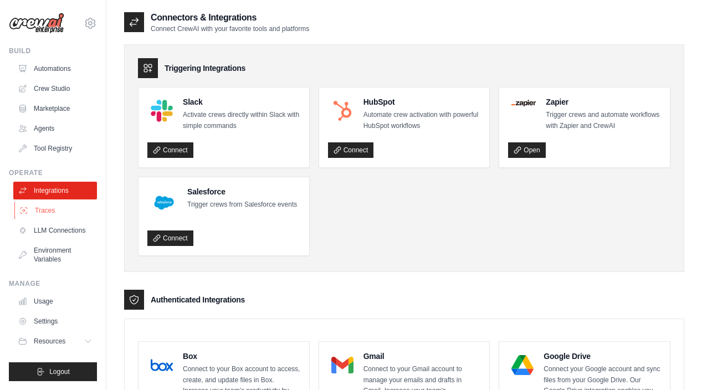
click at [84, 216] on link "Traces" at bounding box center [56, 211] width 84 height 18
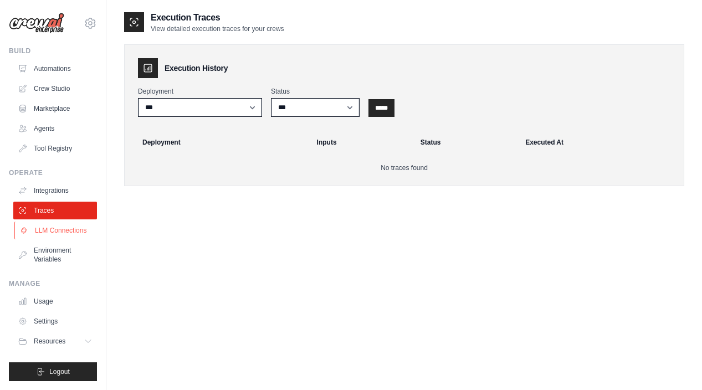
click at [65, 226] on link "LLM Connections" at bounding box center [56, 231] width 84 height 18
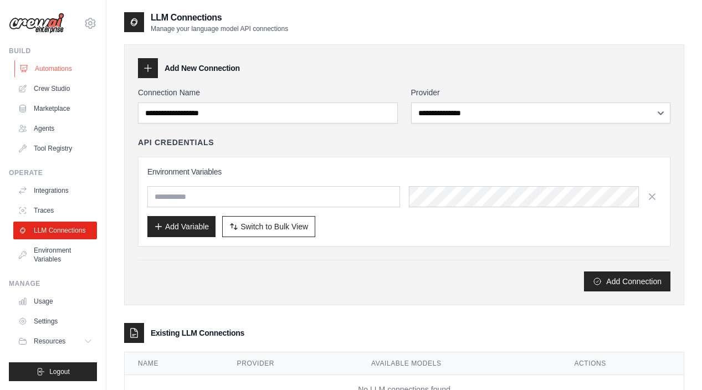
click at [59, 68] on link "Automations" at bounding box center [56, 69] width 84 height 18
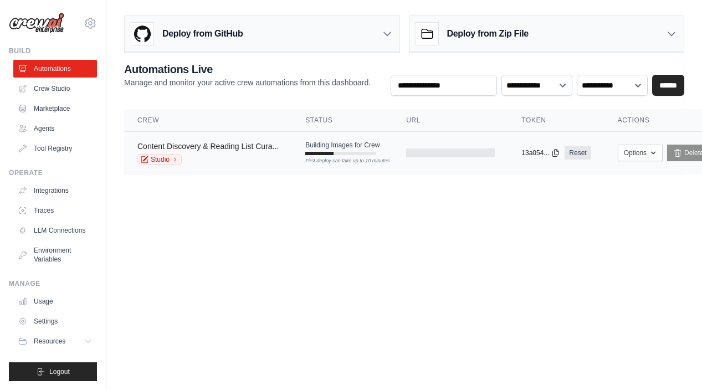
click at [204, 150] on link "Content Discovery & Reading List Cura..." at bounding box center [207, 146] width 141 height 9
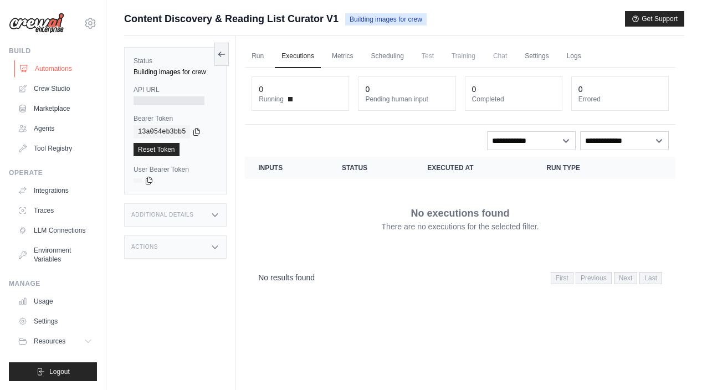
click at [37, 70] on link "Automations" at bounding box center [56, 69] width 84 height 18
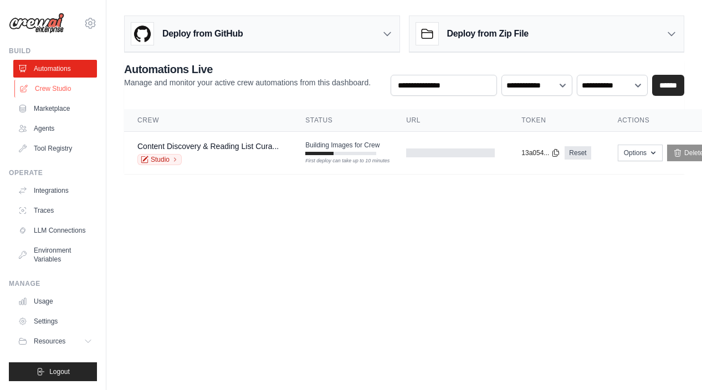
click at [53, 90] on link "Crew Studio" at bounding box center [56, 89] width 84 height 18
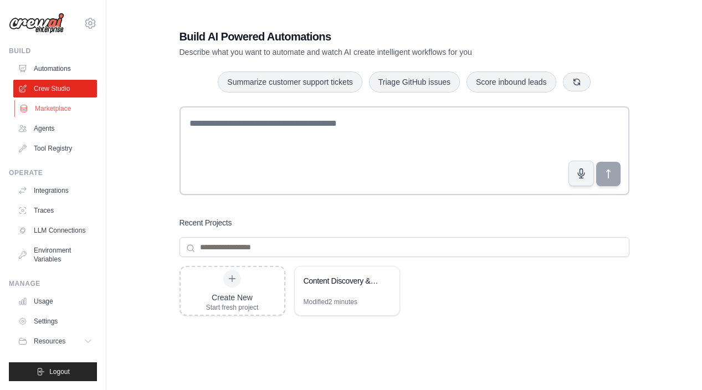
click at [57, 111] on link "Marketplace" at bounding box center [56, 109] width 84 height 18
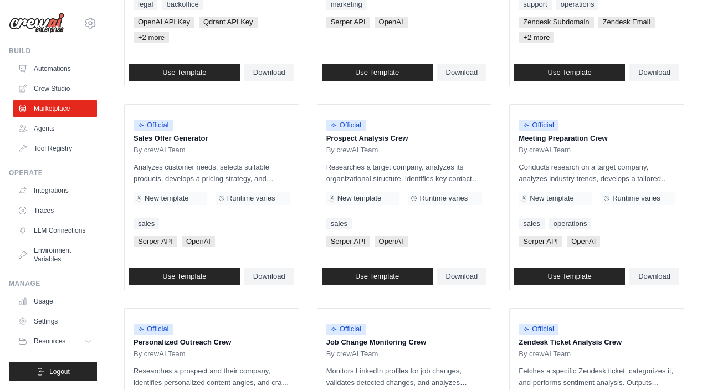
scroll to position [267, 0]
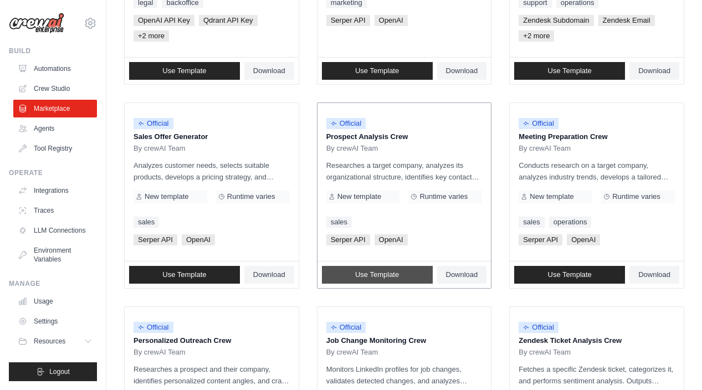
click at [386, 280] on link "Use Template" at bounding box center [377, 275] width 111 height 18
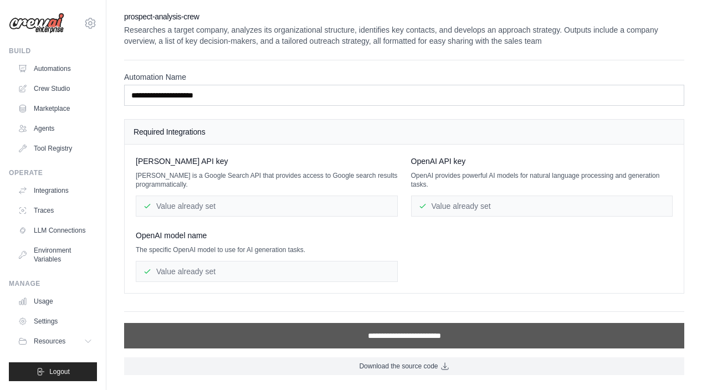
click at [390, 344] on input "**********" at bounding box center [404, 335] width 560 height 25
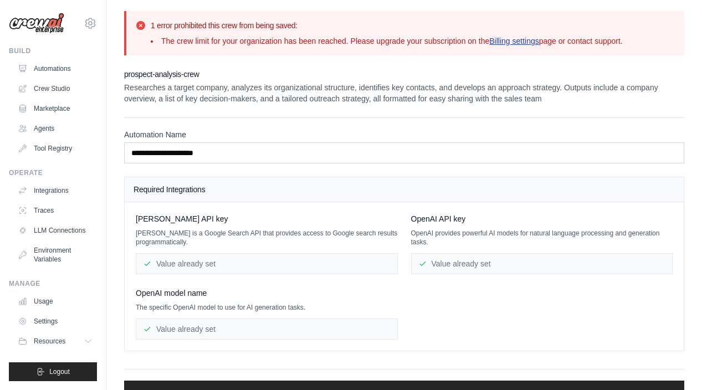
click at [511, 41] on link "Billing settings" at bounding box center [514, 41] width 50 height 9
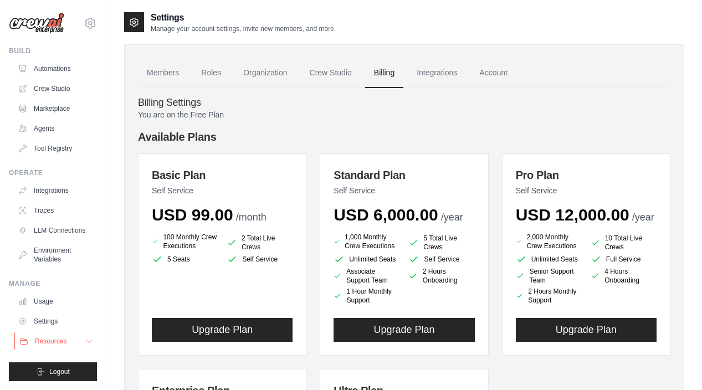
click at [74, 340] on button "Resources" at bounding box center [56, 342] width 84 height 18
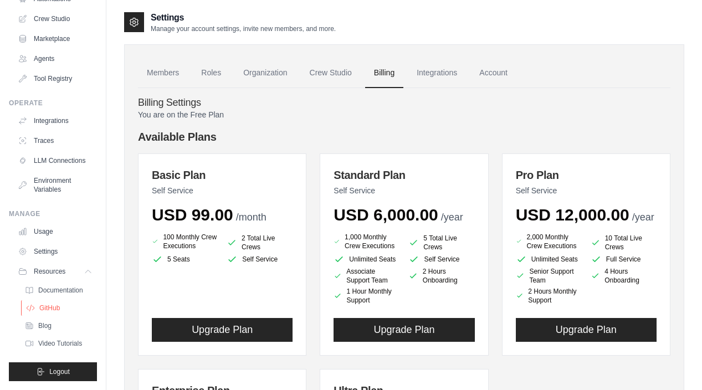
scroll to position [70, 0]
click at [51, 306] on span "GitHub" at bounding box center [49, 308] width 21 height 9
click at [62, 353] on ul "Build Automations Crew Studio Marketplace Agents" at bounding box center [53, 179] width 88 height 405
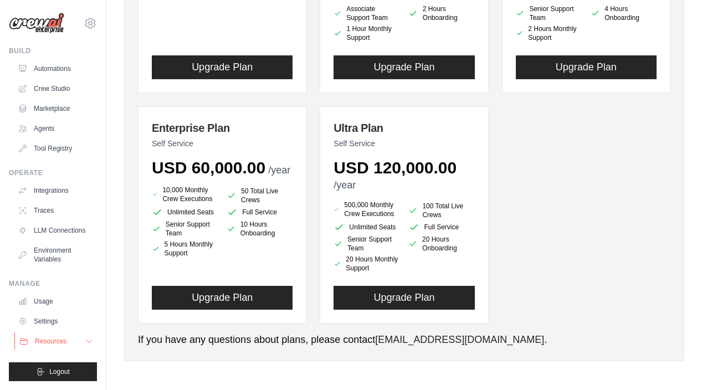
click at [62, 336] on button "Resources" at bounding box center [56, 342] width 84 height 18
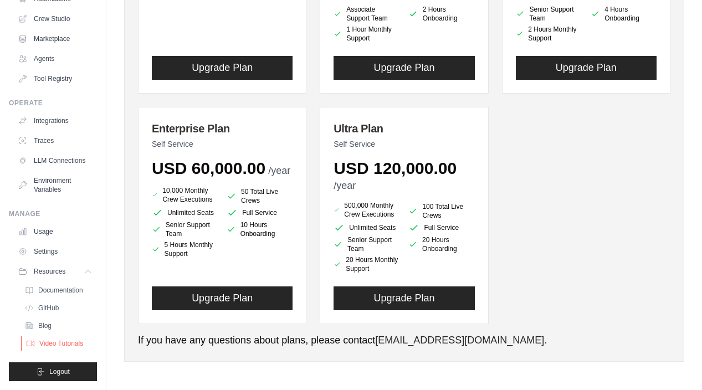
scroll to position [70, 0]
click at [60, 342] on span "Video Tutorials" at bounding box center [61, 343] width 44 height 9
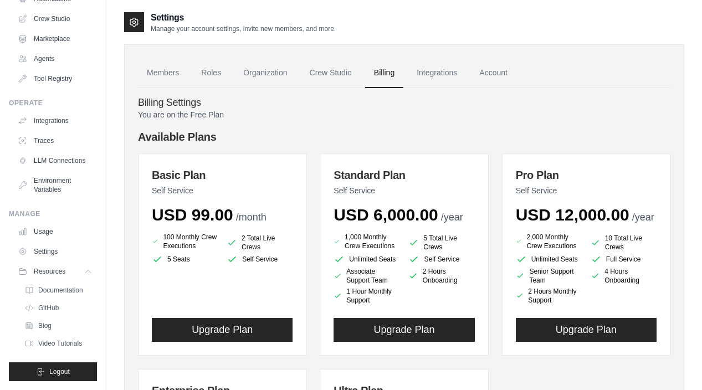
scroll to position [0, 0]
click at [444, 72] on link "Integrations" at bounding box center [437, 73] width 58 height 30
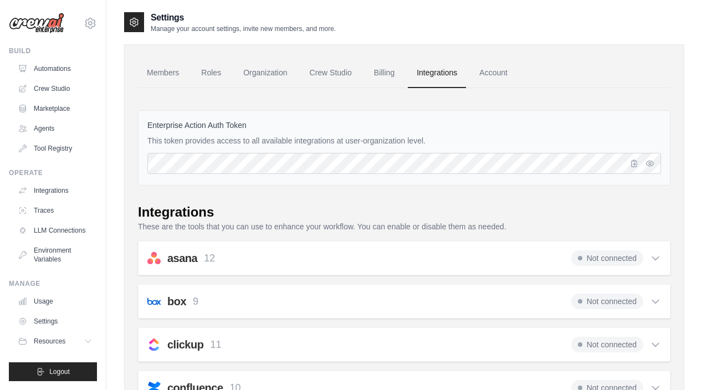
click at [444, 72] on link "Integrations" at bounding box center [437, 73] width 58 height 30
click at [482, 71] on link "Account" at bounding box center [494, 73] width 46 height 30
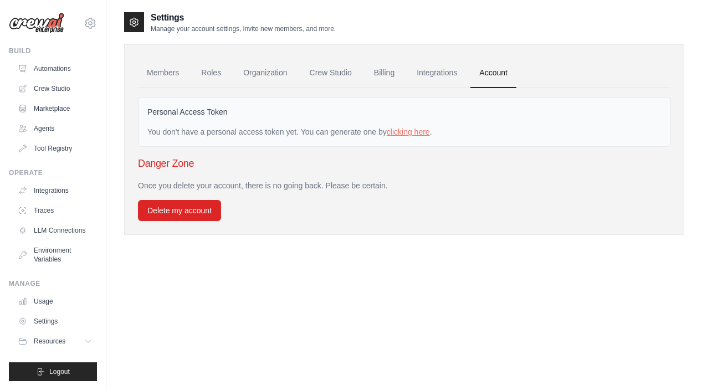
click at [164, 76] on link "Members" at bounding box center [163, 73] width 50 height 30
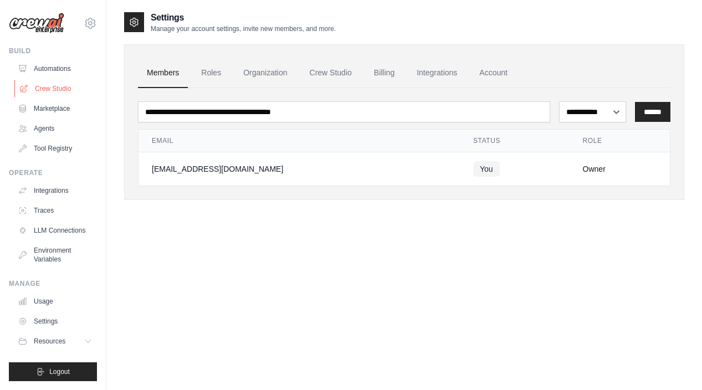
click at [47, 90] on link "Crew Studio" at bounding box center [56, 89] width 84 height 18
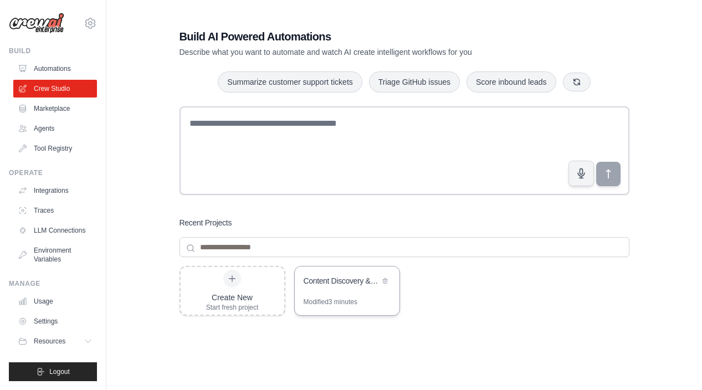
click at [355, 291] on div "Content Discovery & Reading List Curator" at bounding box center [347, 282] width 105 height 31
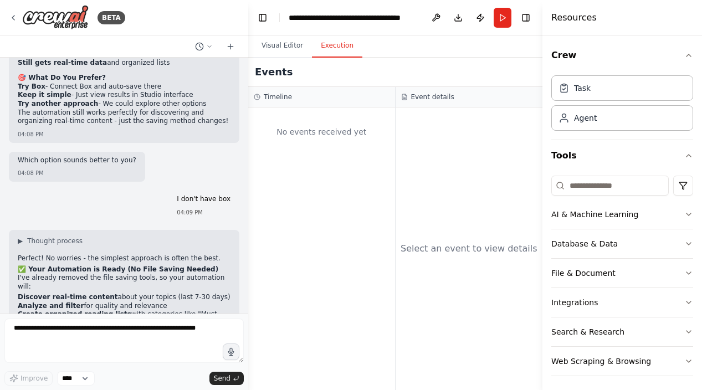
click at [338, 44] on button "Execution" at bounding box center [337, 45] width 50 height 23
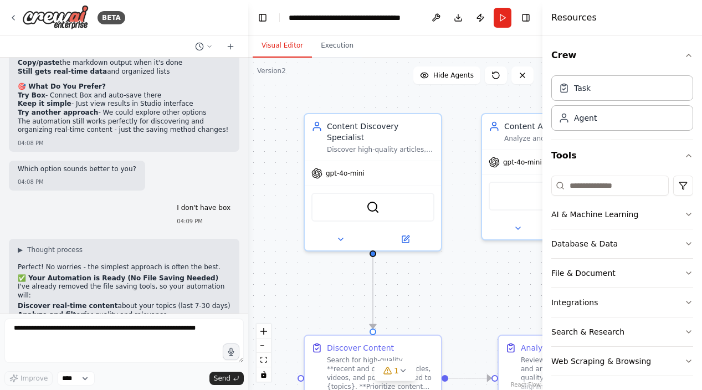
click at [290, 41] on button "Visual Editor" at bounding box center [282, 45] width 59 height 23
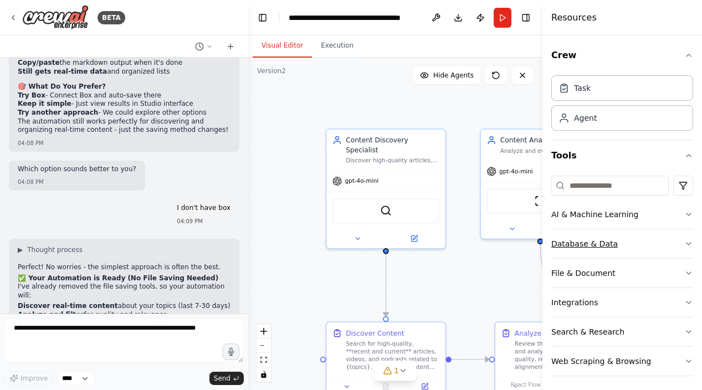
click at [598, 249] on div "Database & Data" at bounding box center [585, 243] width 67 height 11
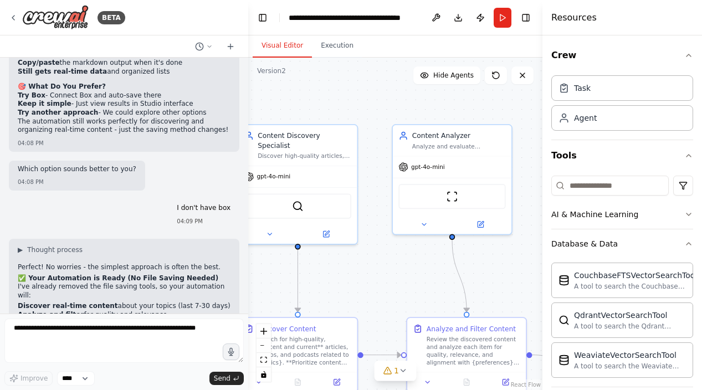
drag, startPoint x: 463, startPoint y: 267, endPoint x: 309, endPoint y: 247, distance: 154.8
click at [311, 247] on div ".deletable-edge-delete-btn { width: 20px; height: 20px; border: 0px solid #ffff…" at bounding box center [395, 224] width 294 height 333
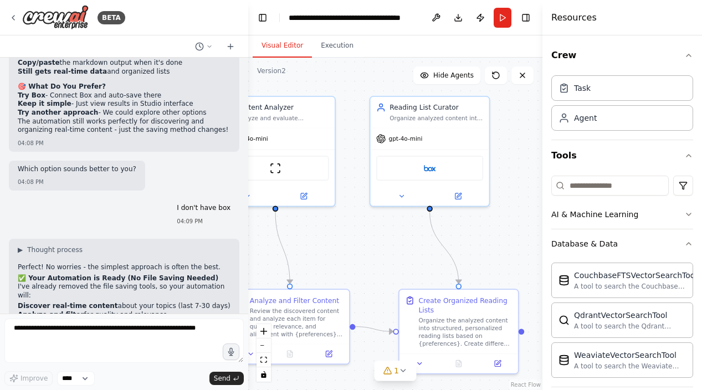
drag, startPoint x: 443, startPoint y: 243, endPoint x: 277, endPoint y: 226, distance: 167.1
click at [282, 226] on div ".deletable-edge-delete-btn { width: 20px; height: 20px; border: 0px solid #ffff…" at bounding box center [395, 224] width 294 height 333
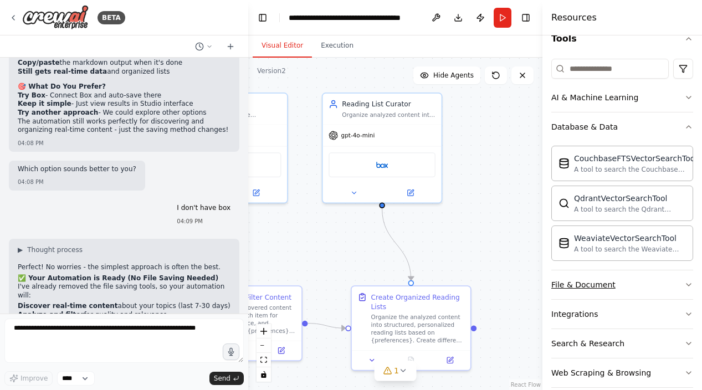
click at [661, 294] on button "File & Document" at bounding box center [623, 284] width 142 height 29
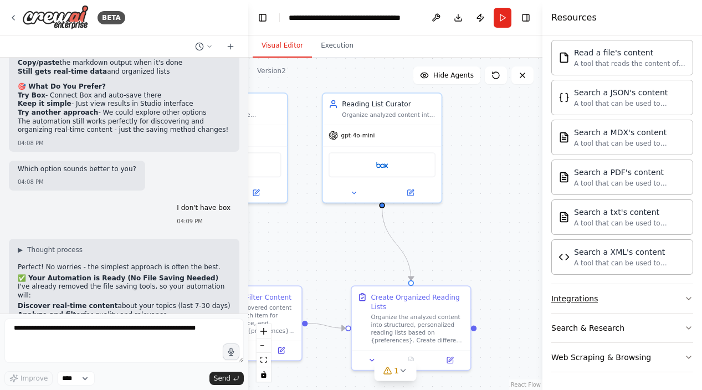
click at [661, 294] on button "Integrations" at bounding box center [623, 298] width 142 height 29
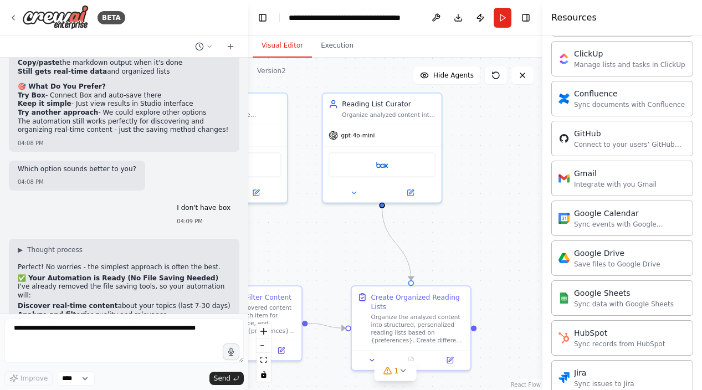
scroll to position [823, 0]
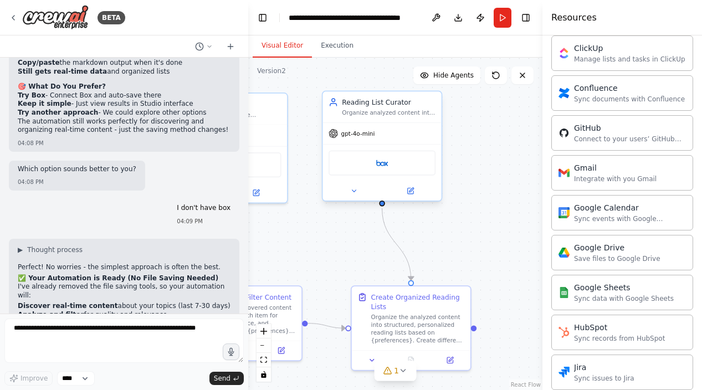
click at [402, 157] on div "Box" at bounding box center [382, 163] width 107 height 25
click at [397, 166] on div "Box" at bounding box center [382, 163] width 107 height 25
click at [355, 166] on div "Box" at bounding box center [382, 163] width 107 height 25
click at [371, 166] on div "Box" at bounding box center [382, 163] width 107 height 25
click at [385, 162] on img at bounding box center [382, 163] width 12 height 12
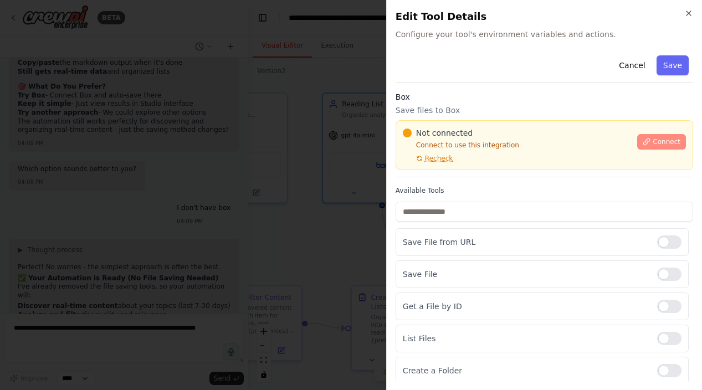
click at [662, 141] on span "Connect" at bounding box center [667, 141] width 28 height 9
click at [471, 99] on h3 "Box" at bounding box center [545, 96] width 298 height 11
click at [548, 79] on div "Cancel Save" at bounding box center [545, 67] width 298 height 32
click at [552, 86] on div "Cancel Save Box Save files to Box Not connected Connect to use this integration…" at bounding box center [545, 282] width 298 height 462
click at [541, 86] on div "Cancel Save Box Save files to Box Not connected Connect to use this integration…" at bounding box center [545, 282] width 298 height 462
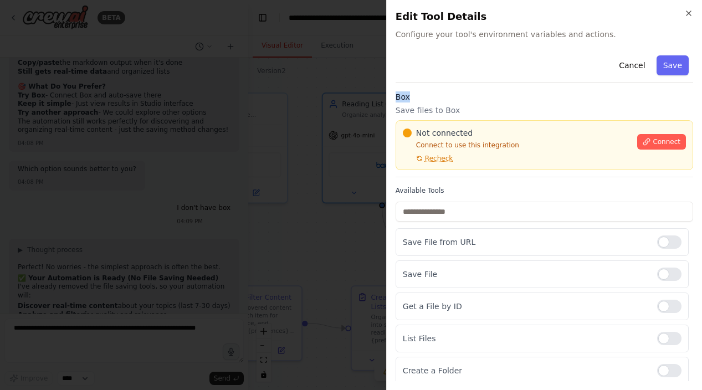
click at [541, 86] on div "Cancel Save Box Save files to Box Not connected Connect to use this integration…" at bounding box center [545, 282] width 298 height 462
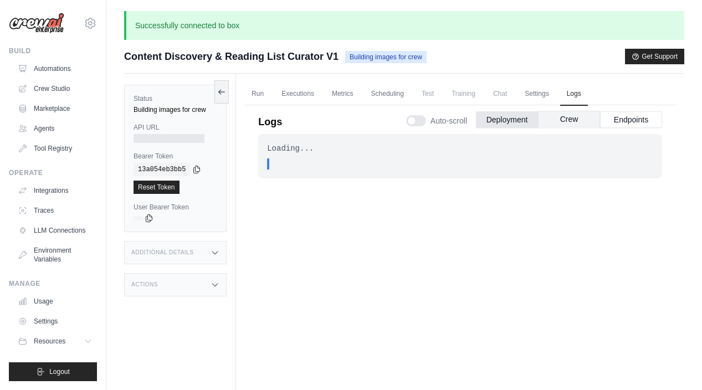
click at [563, 121] on button "Crew" at bounding box center [569, 119] width 62 height 17
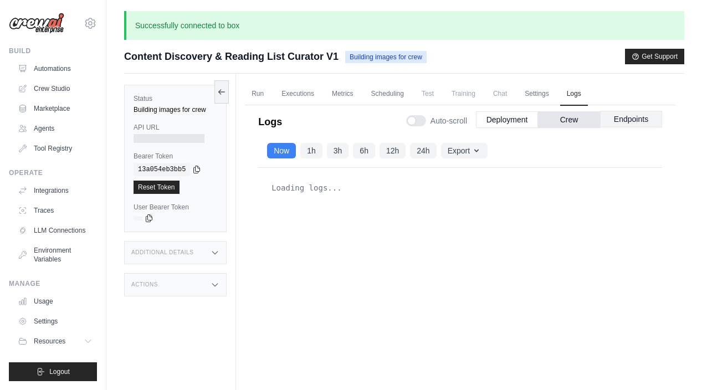
click at [643, 122] on button "Endpoints" at bounding box center [631, 119] width 62 height 17
click at [496, 123] on button "Deployment" at bounding box center [507, 119] width 62 height 17
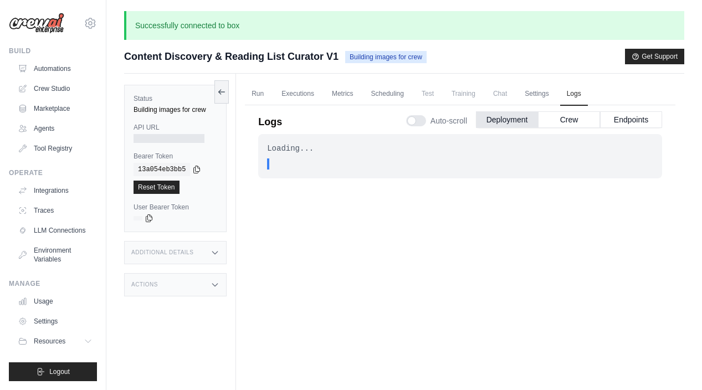
click at [467, 95] on span "Training" at bounding box center [463, 94] width 37 height 22
click at [399, 92] on link "Scheduling" at bounding box center [388, 94] width 46 height 23
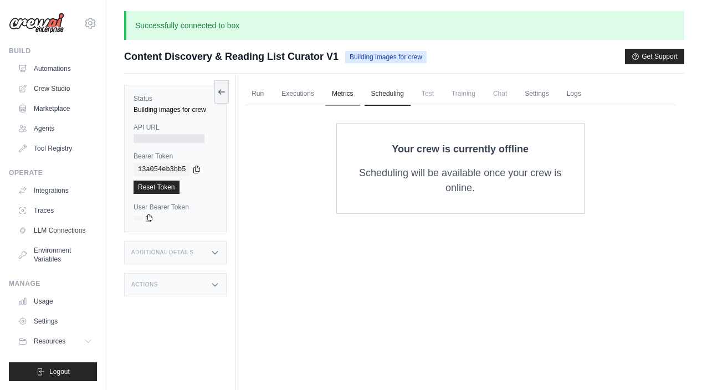
click at [342, 99] on link "Metrics" at bounding box center [342, 94] width 35 height 23
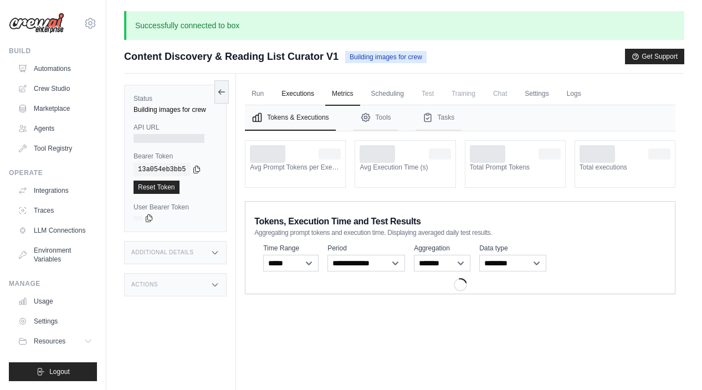
click at [307, 93] on link "Executions" at bounding box center [298, 94] width 46 height 23
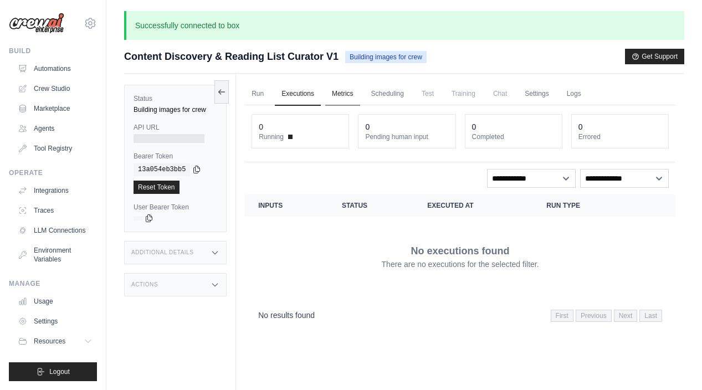
click at [338, 95] on link "Metrics" at bounding box center [342, 94] width 35 height 23
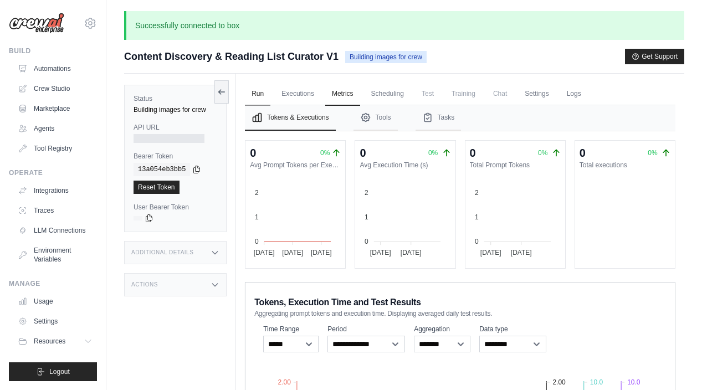
click at [258, 97] on link "Run" at bounding box center [257, 94] width 25 height 23
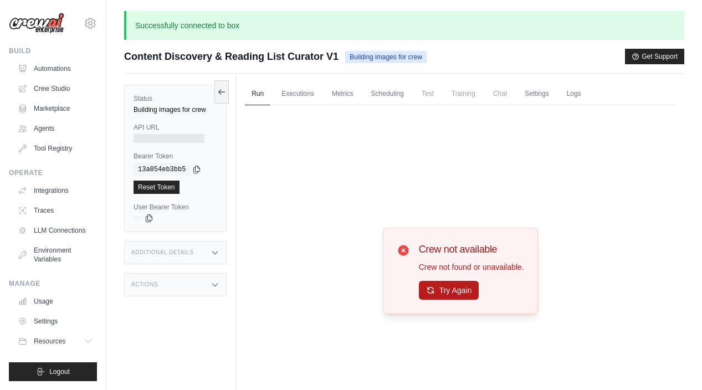
click at [472, 286] on button "Try Again" at bounding box center [449, 290] width 60 height 19
click at [456, 295] on button "Try Again" at bounding box center [449, 290] width 60 height 19
click at [181, 259] on div "Additional Details" at bounding box center [175, 252] width 103 height 23
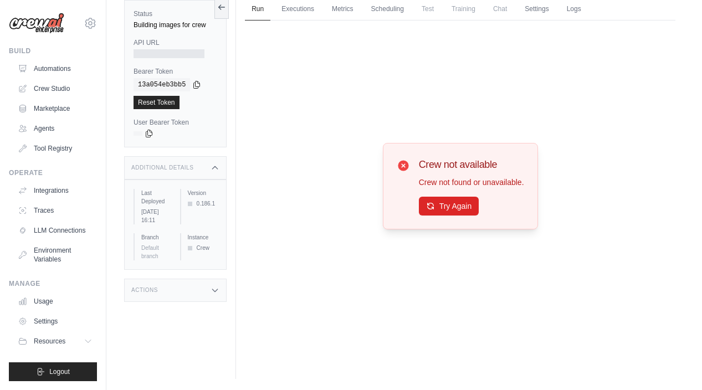
click at [185, 302] on div "Actions" at bounding box center [175, 290] width 103 height 23
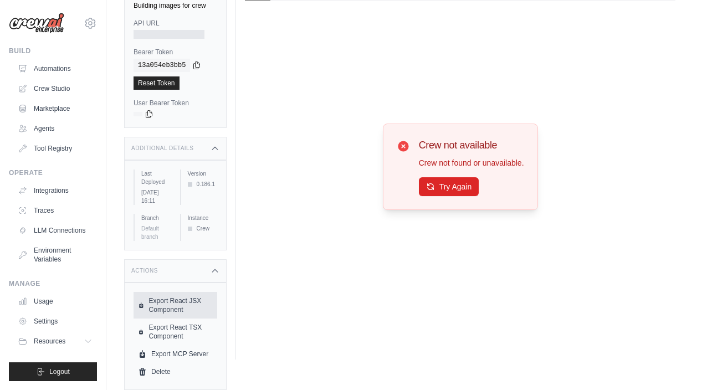
scroll to position [113, 0]
click at [179, 303] on link "Export React JSX Component" at bounding box center [176, 305] width 84 height 27
